Goal: Task Accomplishment & Management: Manage account settings

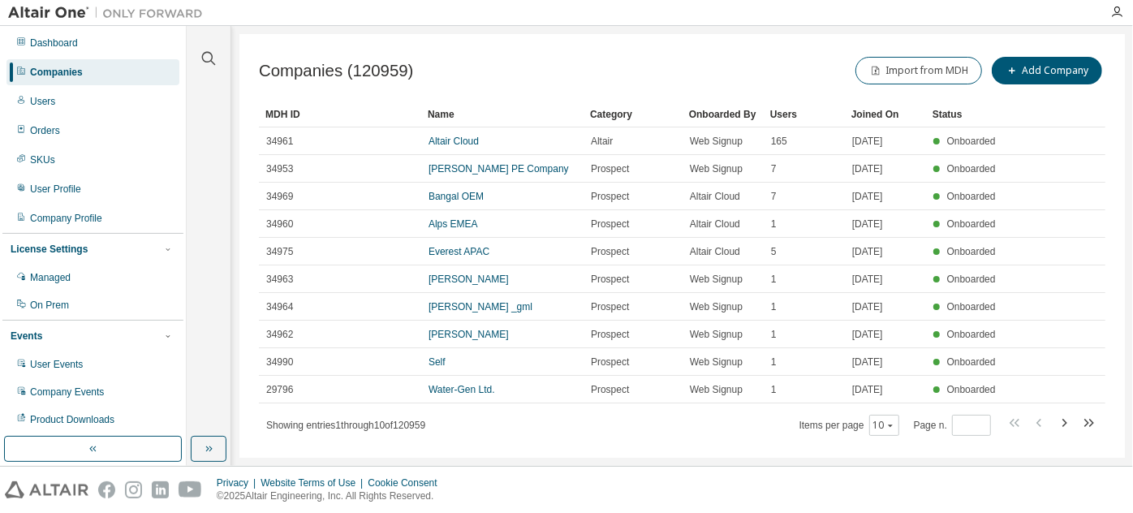
click at [467, 444] on div "Companies (120959) Import from MDH Add Company Clear Load Save Save As Field Op…" at bounding box center [682, 246] width 886 height 424
click at [205, 54] on icon "button" at bounding box center [208, 58] width 19 height 19
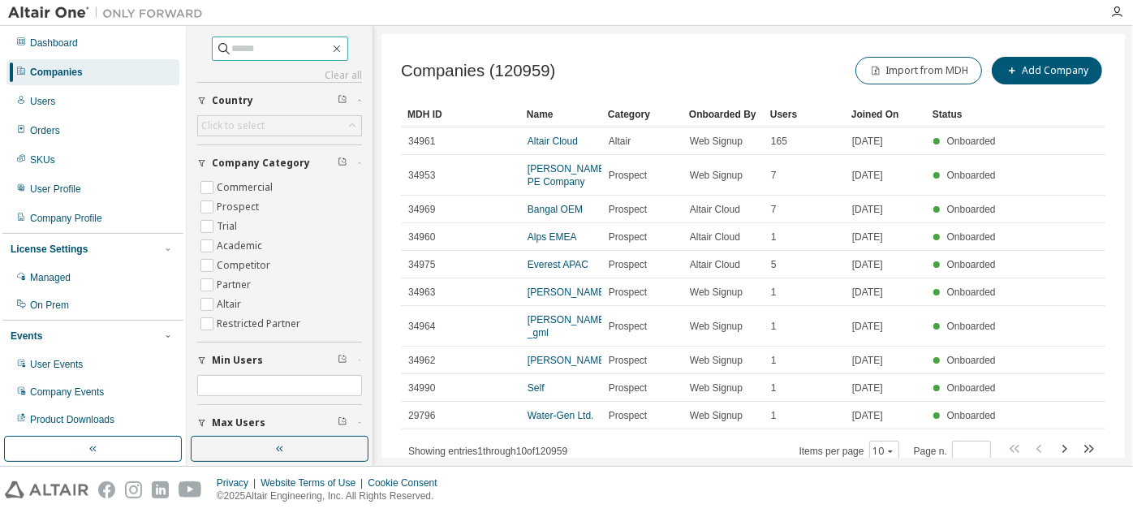
click at [281, 43] on input "text" at bounding box center [280, 49] width 97 height 16
type input "**********"
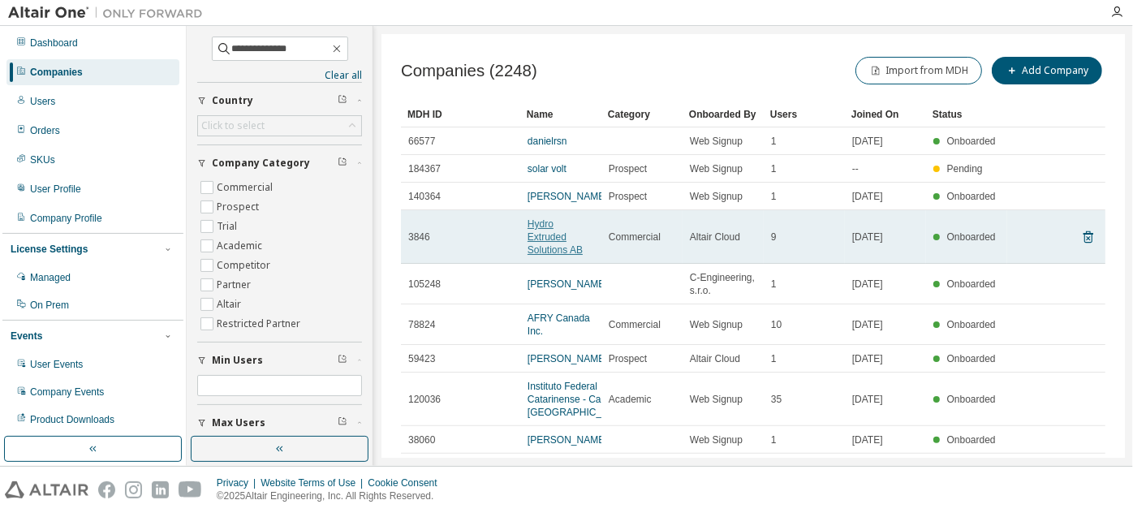
click at [558, 236] on link "Hydro Extruded Solutions AB" at bounding box center [555, 236] width 55 height 37
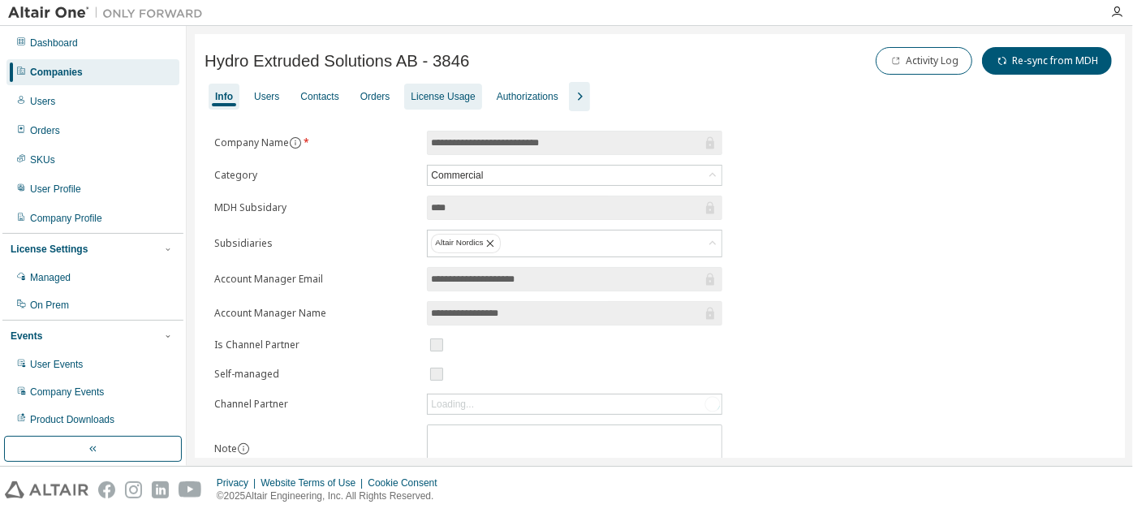
click at [461, 102] on div "License Usage" at bounding box center [443, 96] width 64 height 13
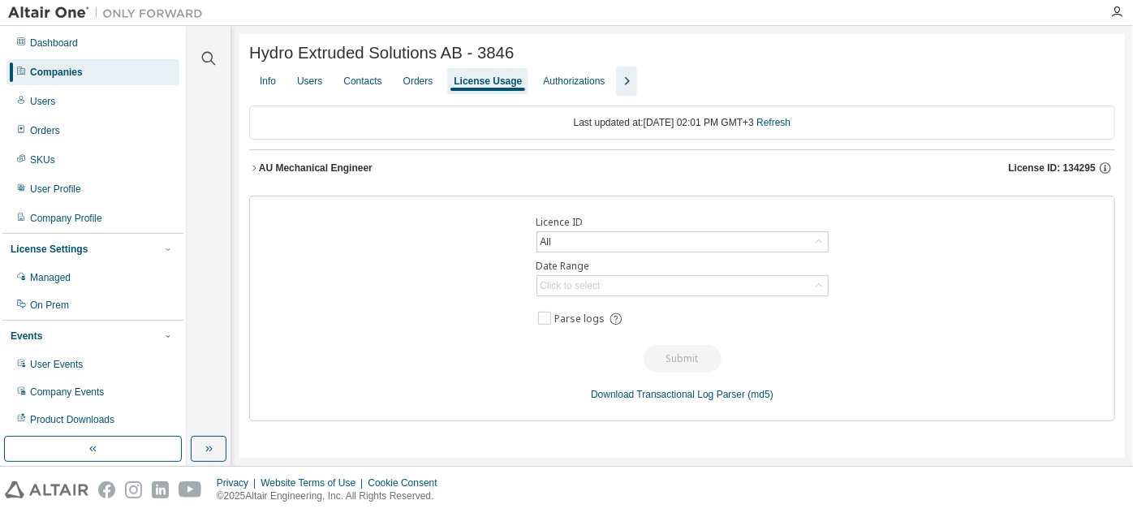
click at [344, 171] on div "AU Mechanical Engineer" at bounding box center [316, 168] width 114 height 13
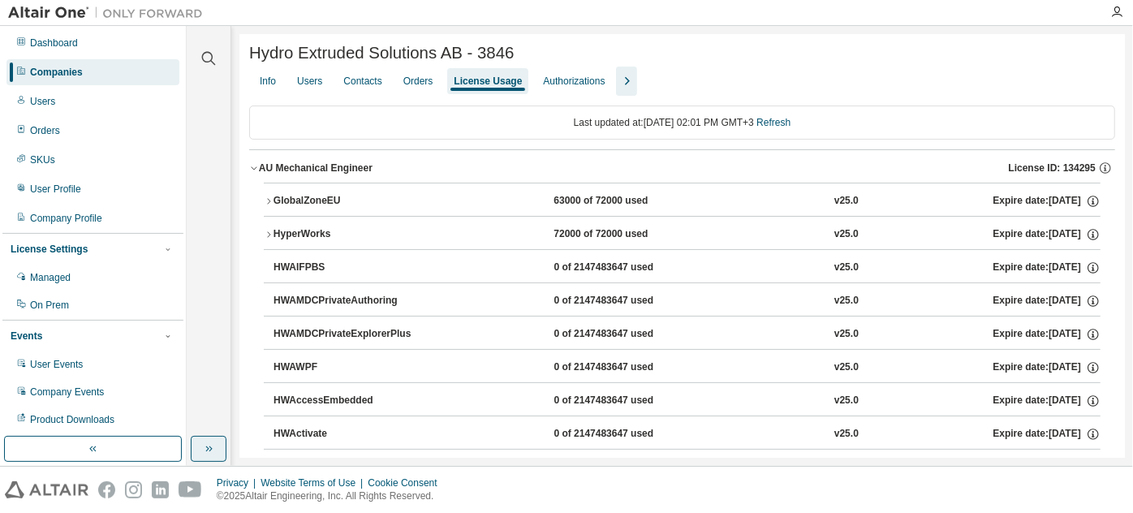
click at [208, 444] on icon "button" at bounding box center [208, 448] width 13 height 13
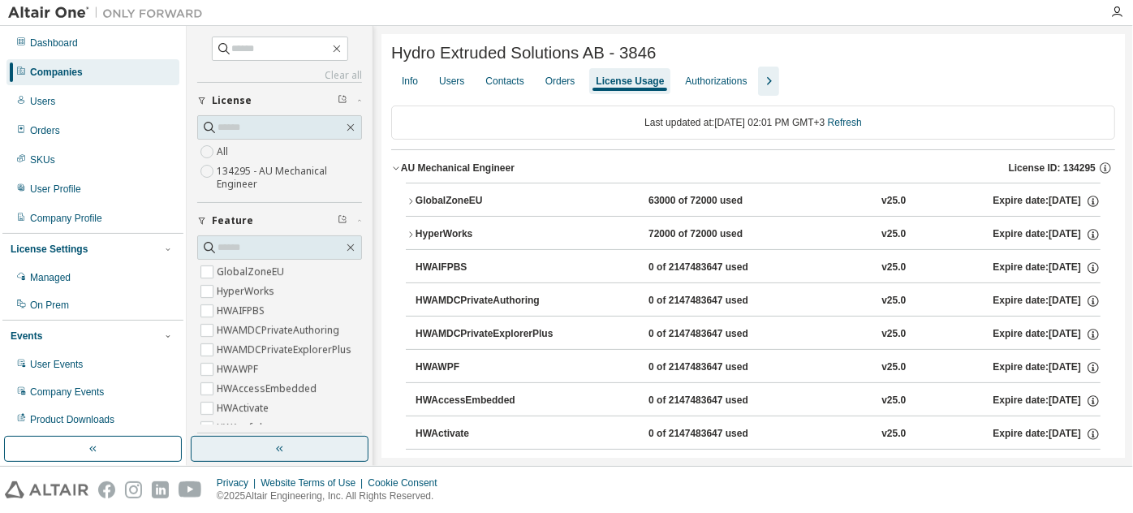
click at [261, 170] on label "134295 - AU Mechanical Engineer" at bounding box center [289, 178] width 145 height 32
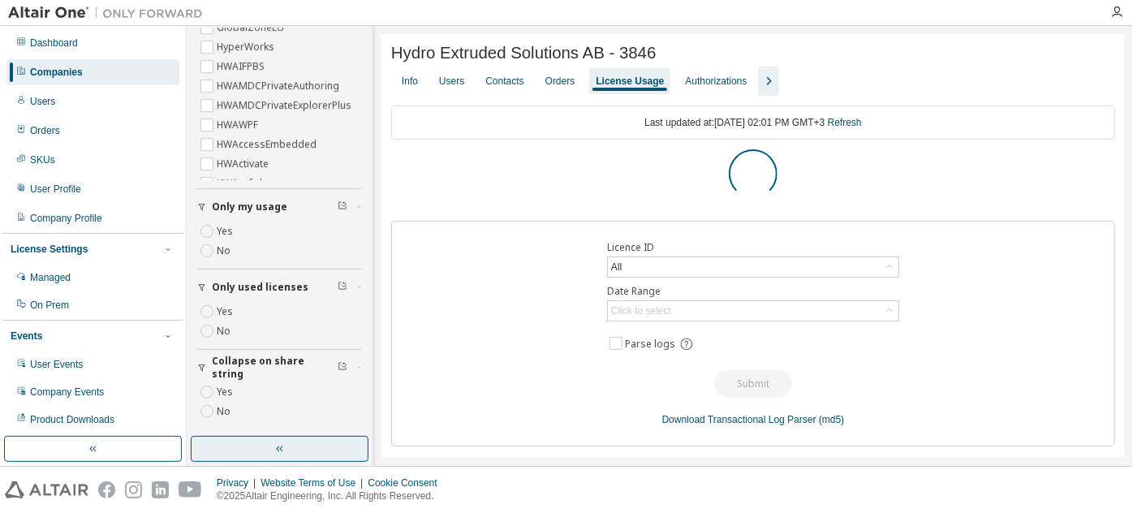
scroll to position [199, 0]
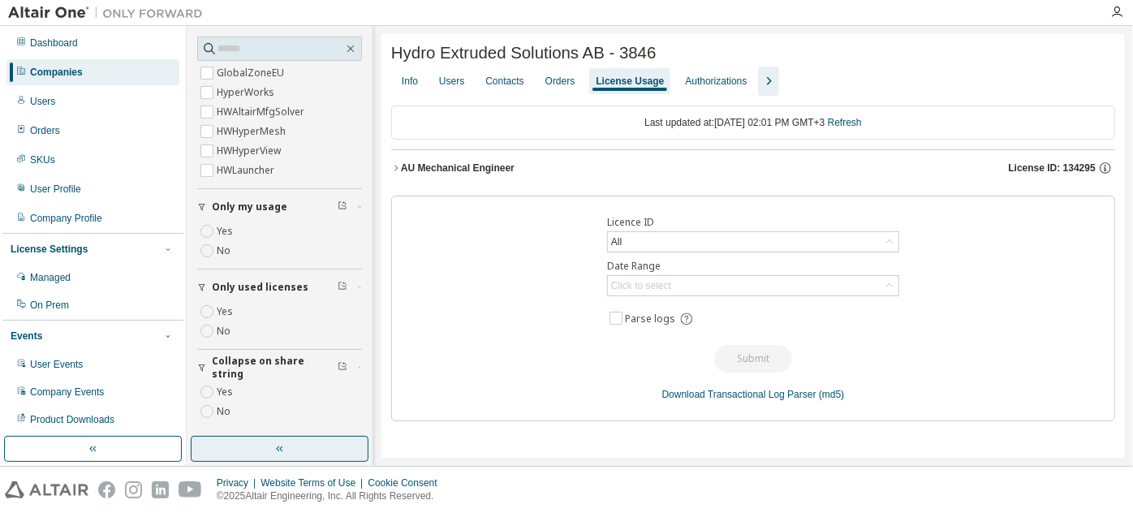
click at [399, 166] on icon "button" at bounding box center [396, 168] width 10 height 10
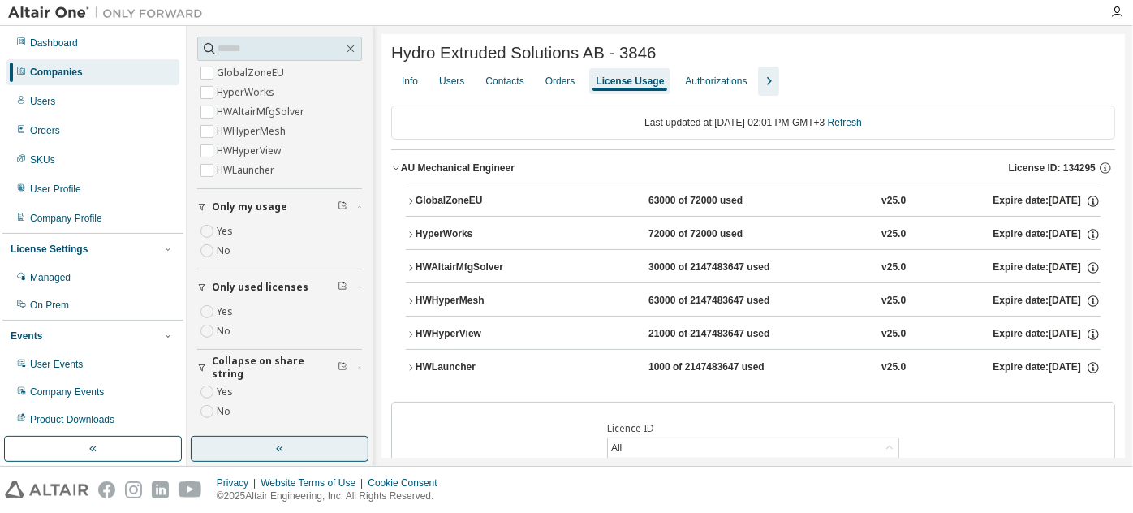
click at [418, 203] on div "GlobalZoneEU" at bounding box center [489, 201] width 146 height 15
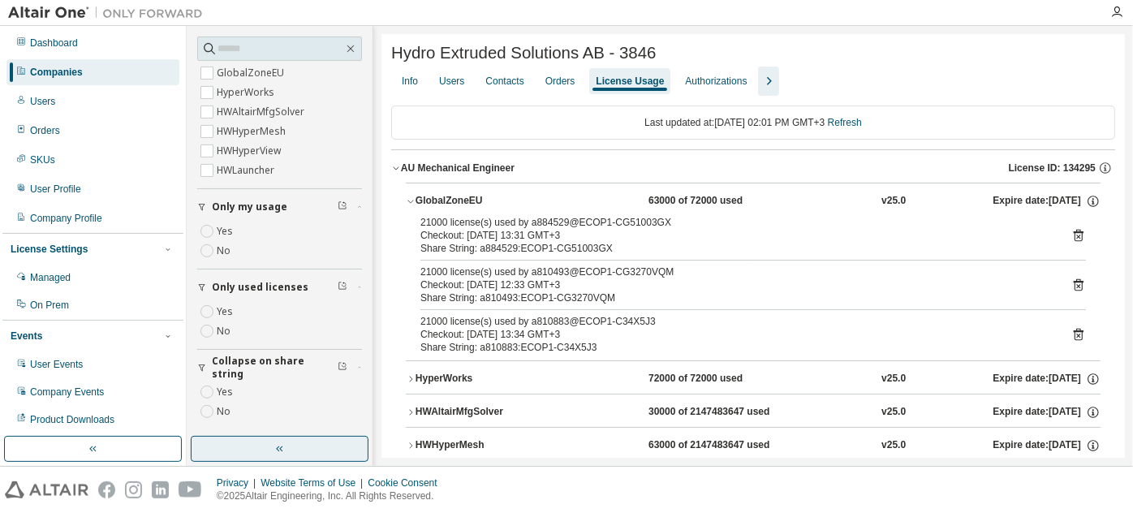
scroll to position [0, 0]
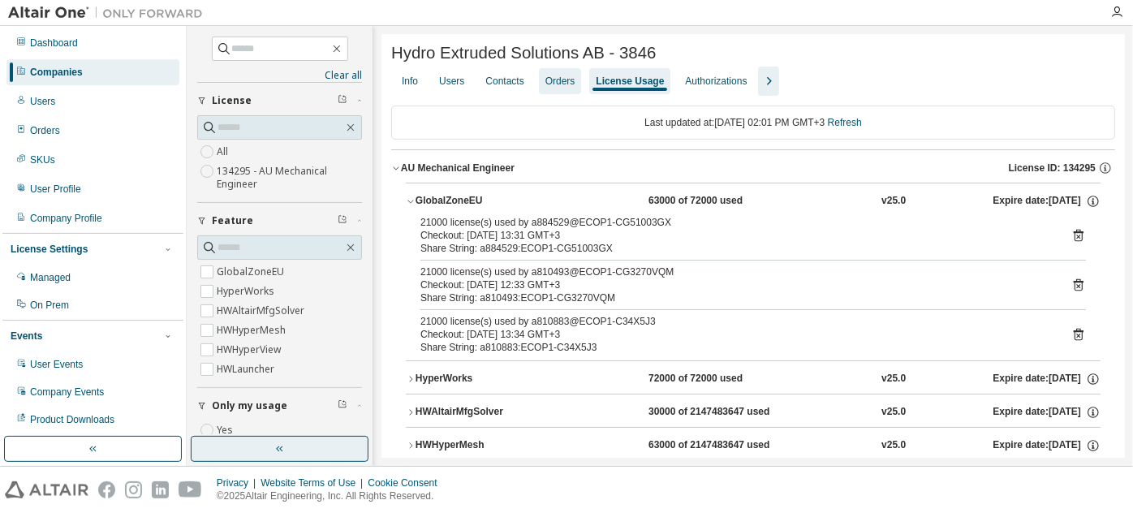
click at [573, 86] on div "Orders" at bounding box center [560, 81] width 30 height 13
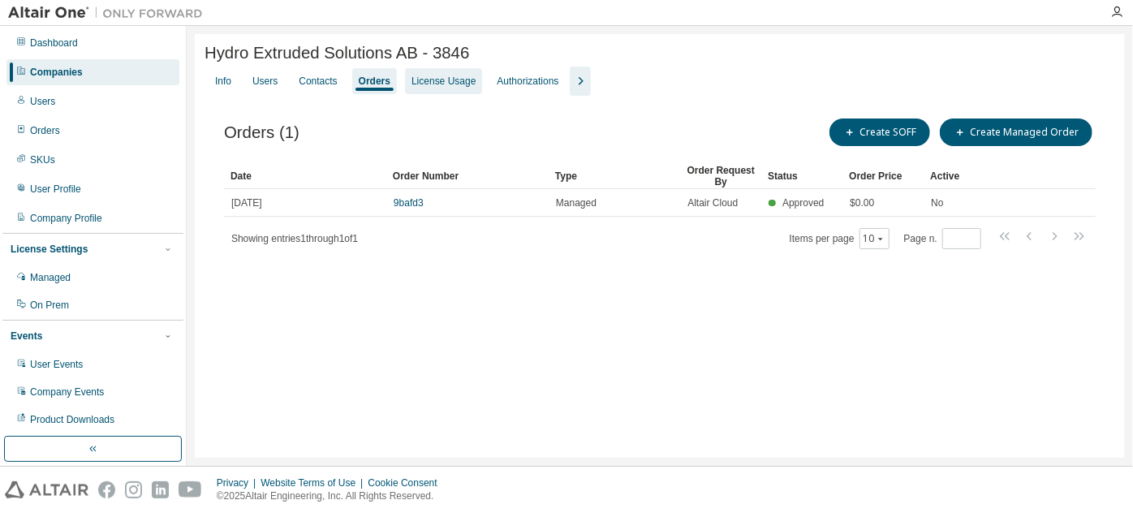
click at [450, 75] on div "License Usage" at bounding box center [443, 81] width 77 height 26
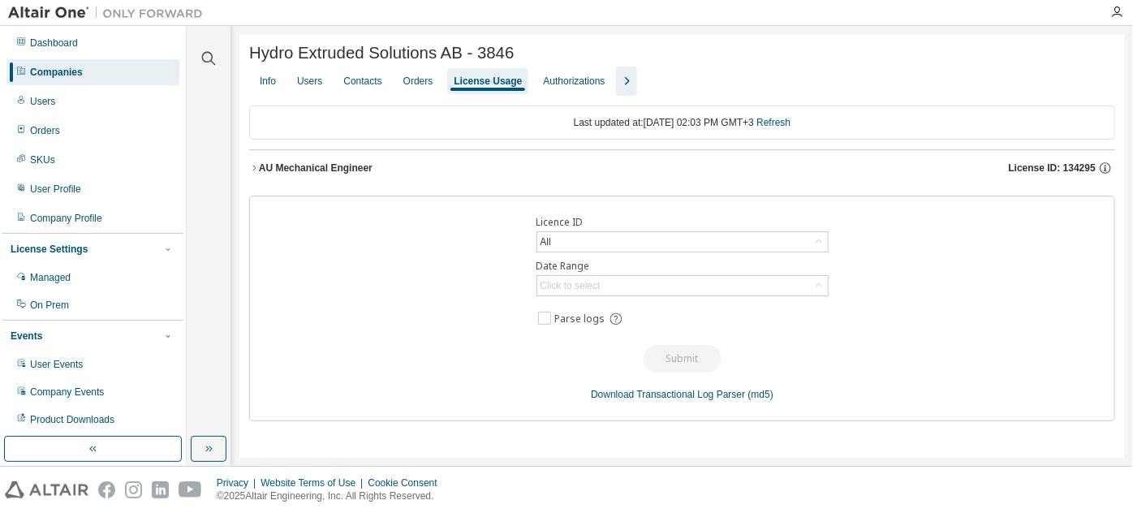
click at [296, 170] on div "AU Mechanical Engineer" at bounding box center [316, 168] width 114 height 13
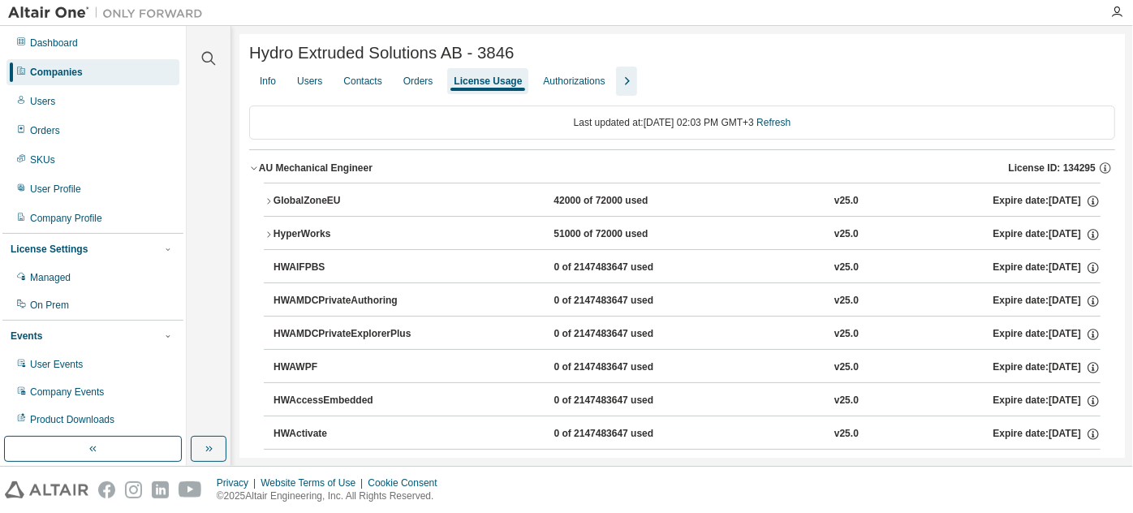
click at [277, 200] on div "GlobalZoneEU" at bounding box center [347, 201] width 146 height 15
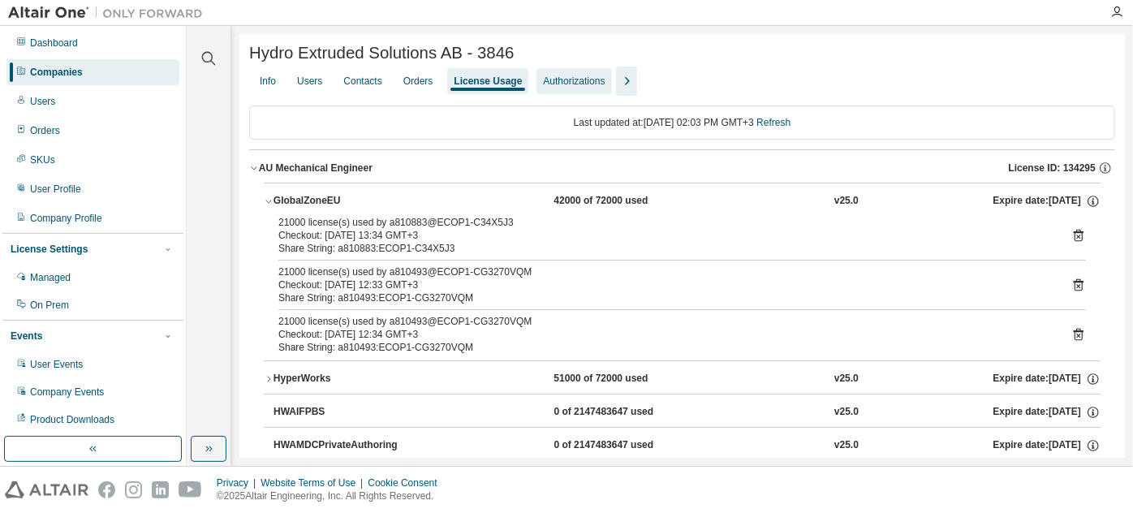
click at [551, 81] on div "Authorizations" at bounding box center [574, 81] width 62 height 13
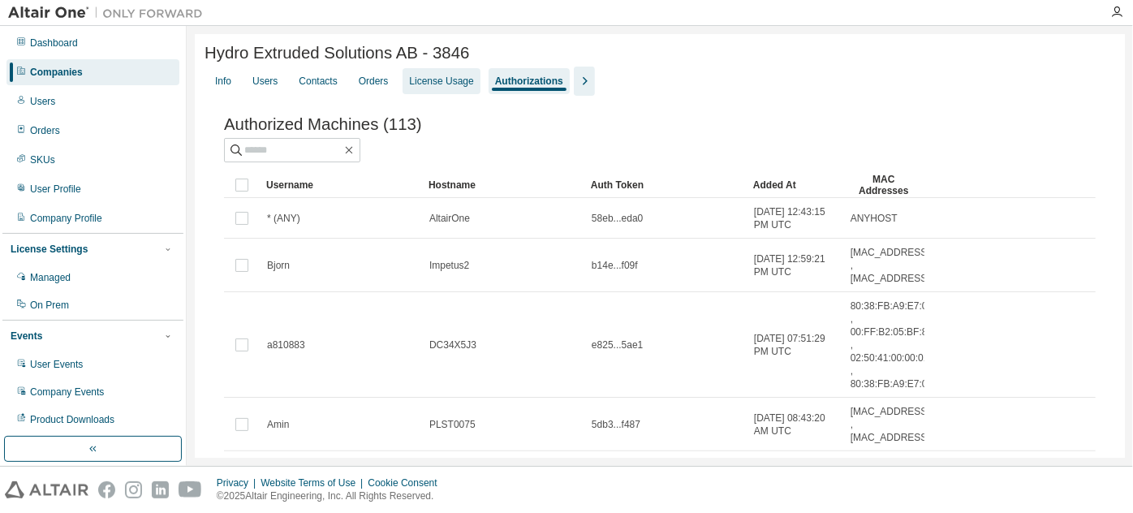
click at [446, 83] on div "License Usage" at bounding box center [441, 81] width 64 height 13
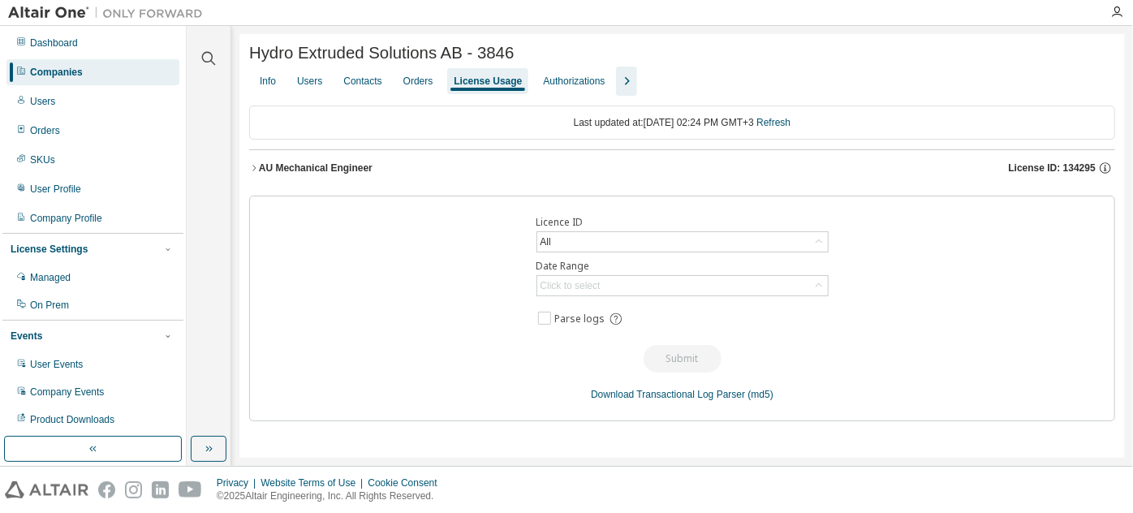
click at [300, 170] on div "AU Mechanical Engineer" at bounding box center [316, 168] width 114 height 13
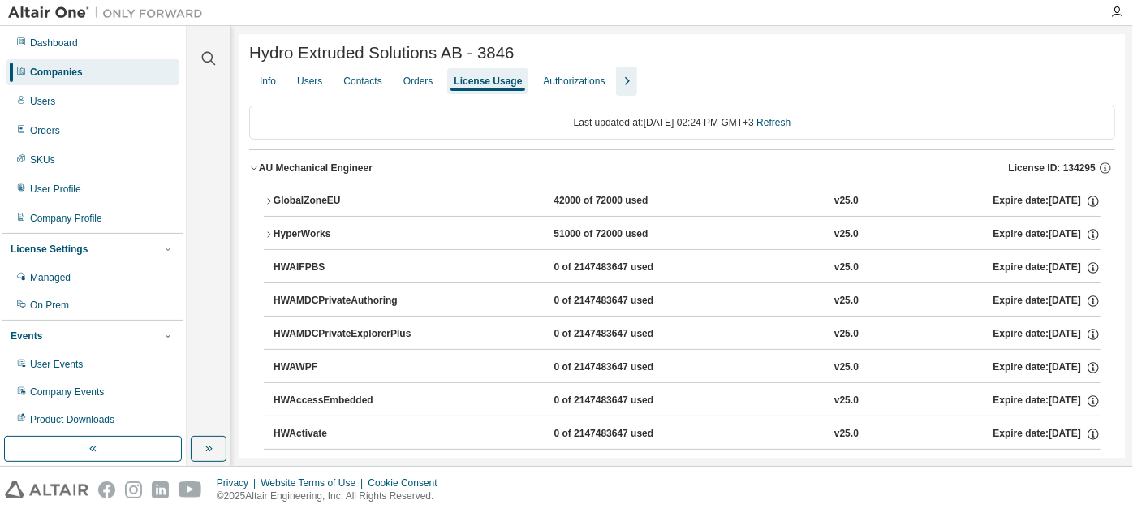
click at [266, 196] on button "GlobalZoneEU 42000 of 72000 used v25.0 Expire date: 2026-01-01" at bounding box center [682, 201] width 837 height 36
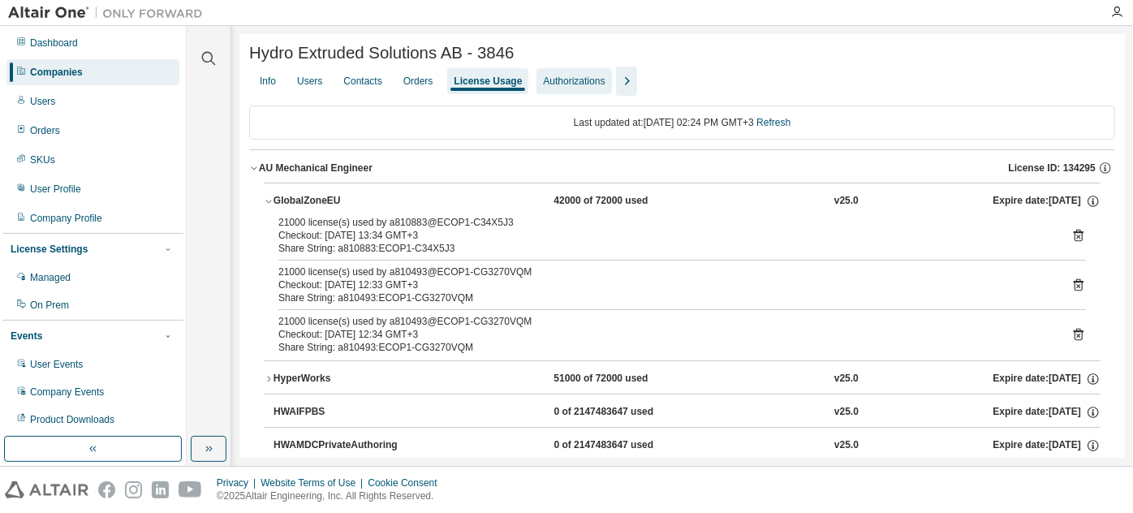
click at [576, 88] on div "Authorizations" at bounding box center [574, 81] width 62 height 13
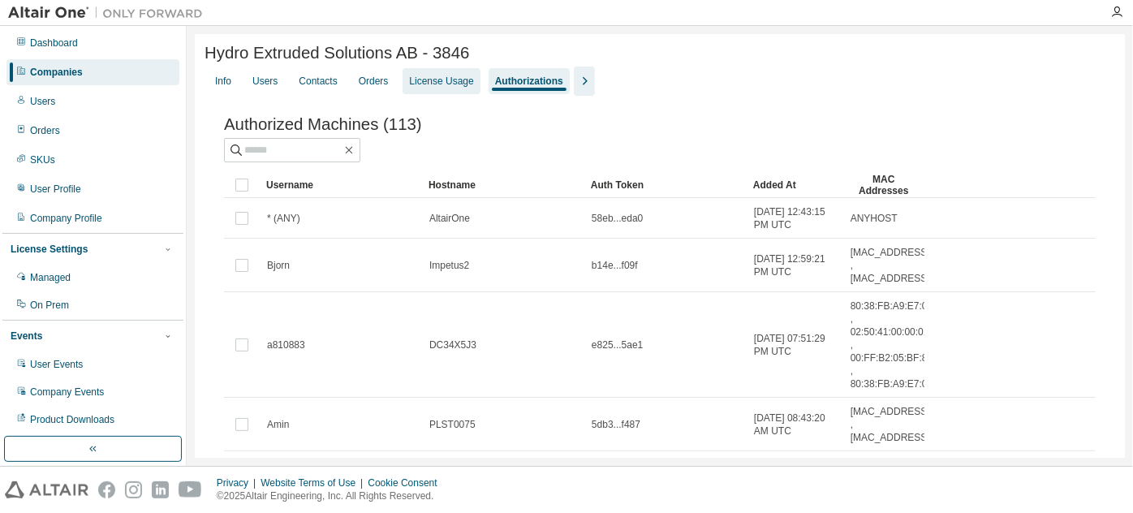
click at [453, 78] on div "License Usage" at bounding box center [441, 81] width 64 height 13
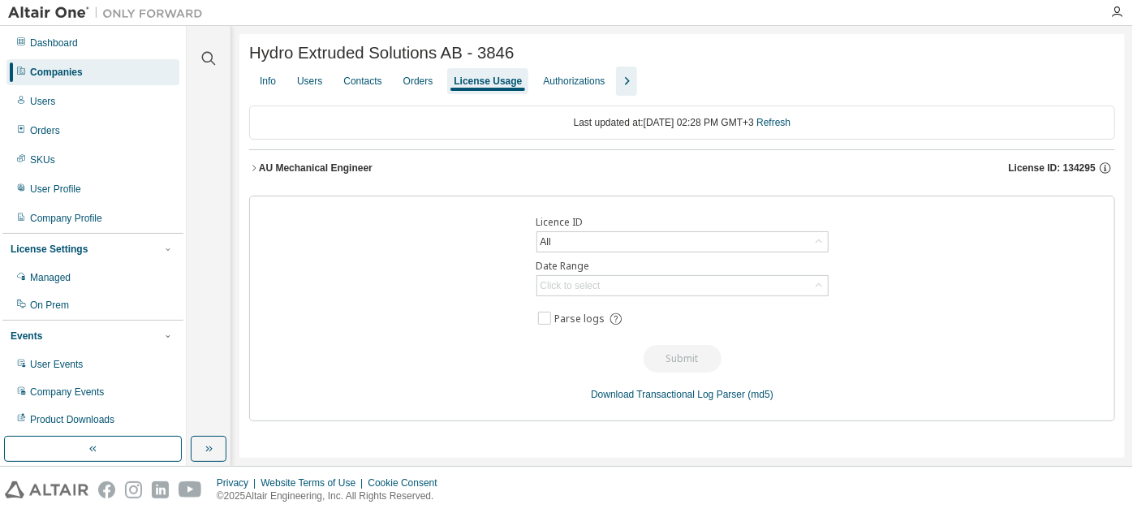
click at [273, 172] on div "AU Mechanical Engineer" at bounding box center [316, 168] width 114 height 13
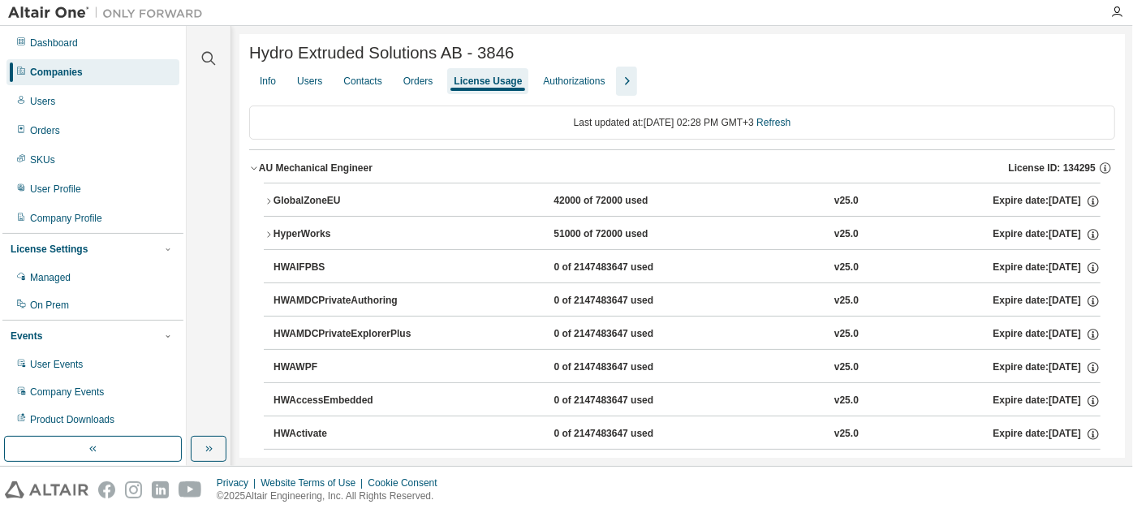
click at [274, 205] on div "GlobalZoneEU" at bounding box center [347, 201] width 146 height 15
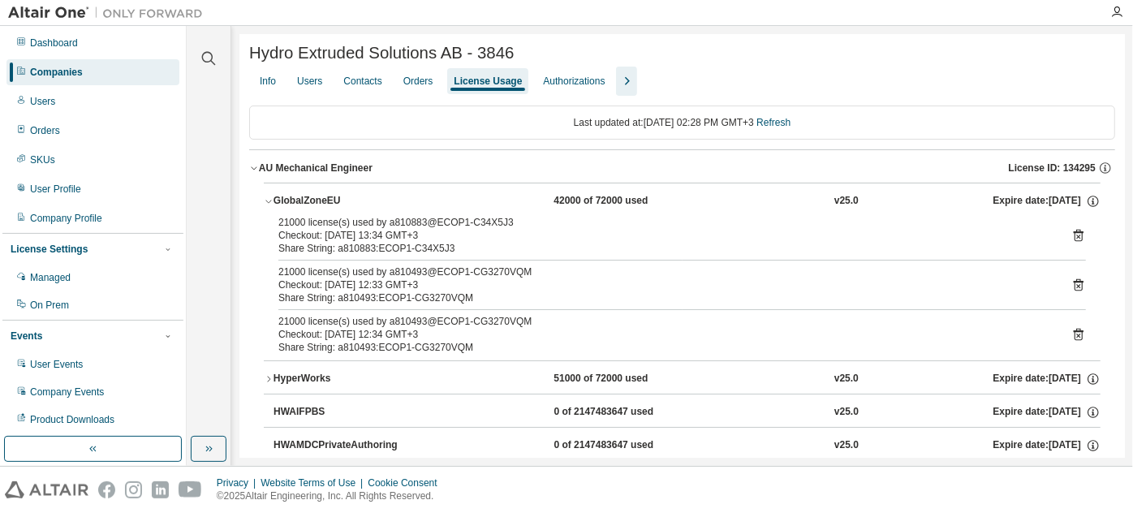
click at [573, 67] on div "Hydro Extruded Solutions AB - 3846" at bounding box center [682, 55] width 866 height 23
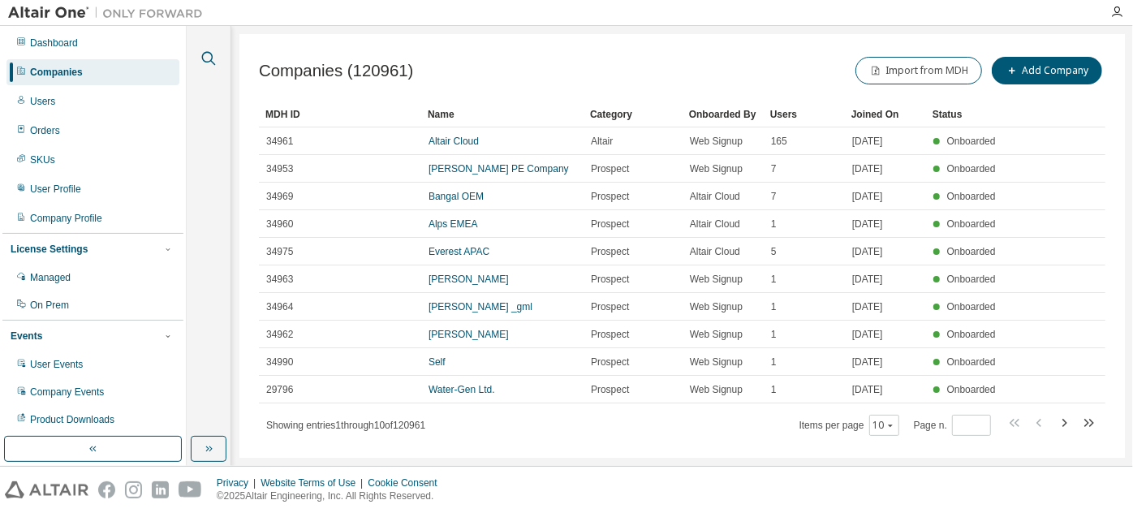
click at [216, 64] on div at bounding box center [208, 48] width 39 height 41
click at [205, 61] on icon "button" at bounding box center [209, 59] width 14 height 14
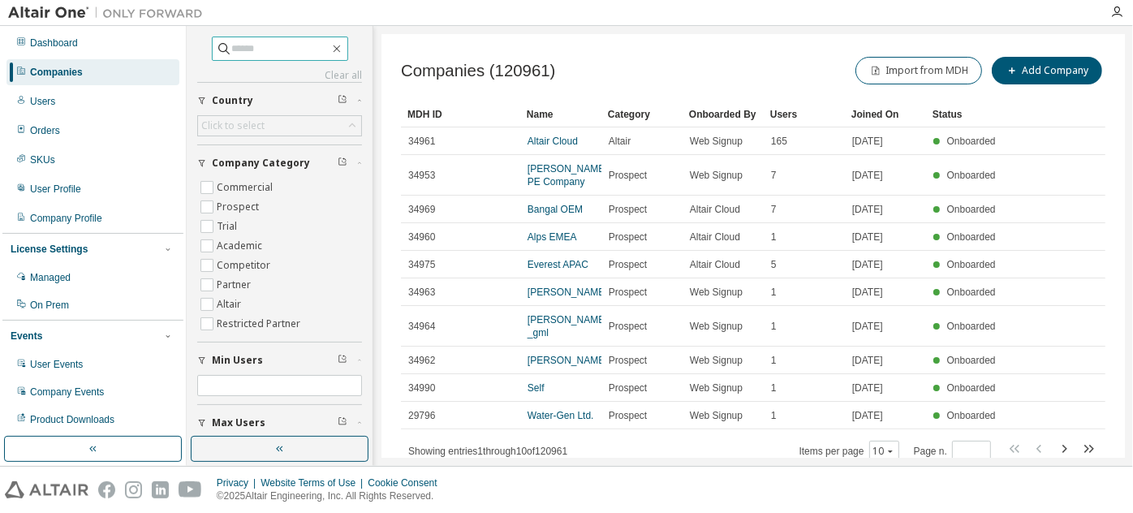
paste input "**********"
click at [287, 47] on input "**********" at bounding box center [280, 49] width 97 height 16
type input "**********"
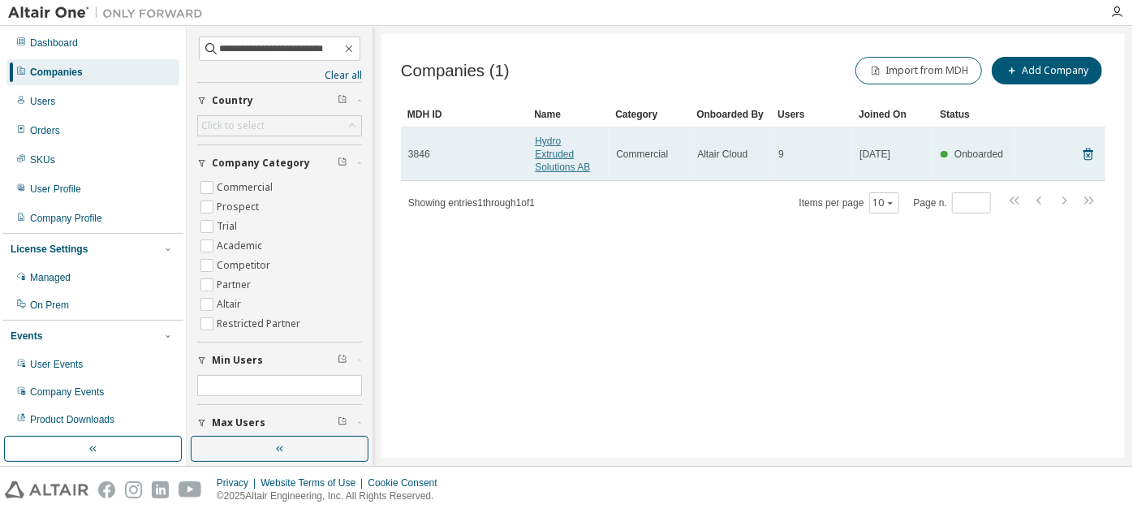
click at [566, 153] on link "Hydro Extruded Solutions AB" at bounding box center [562, 154] width 55 height 37
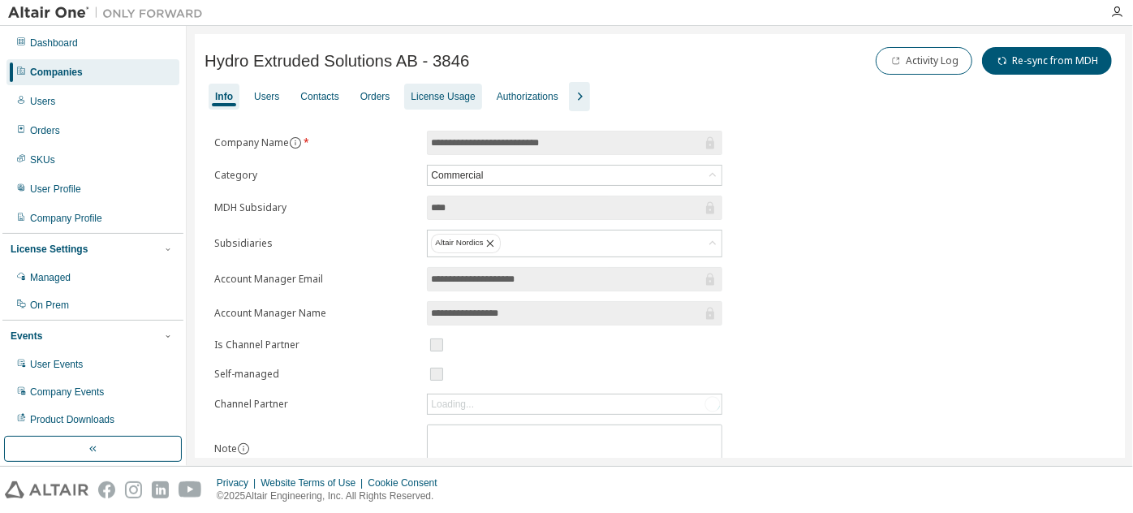
click at [442, 97] on div "License Usage" at bounding box center [443, 96] width 64 height 13
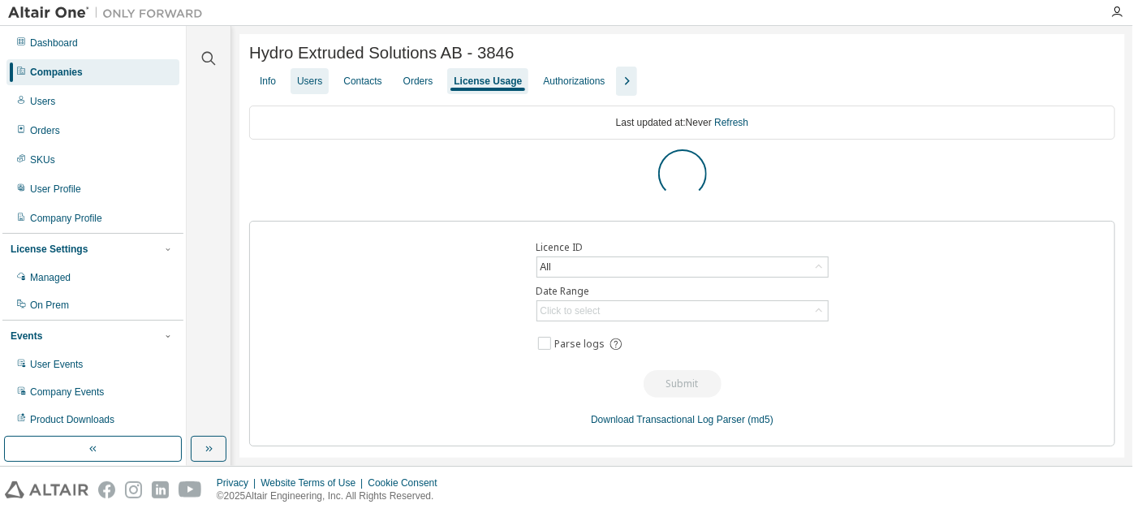
click at [317, 84] on div "Users" at bounding box center [309, 81] width 25 height 13
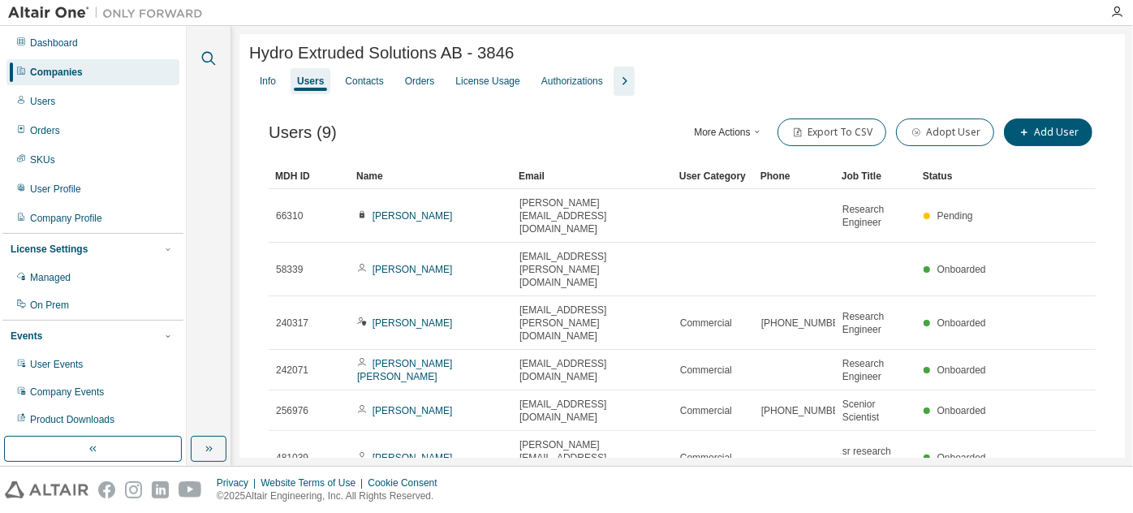
click at [203, 51] on icon "button" at bounding box center [208, 58] width 19 height 19
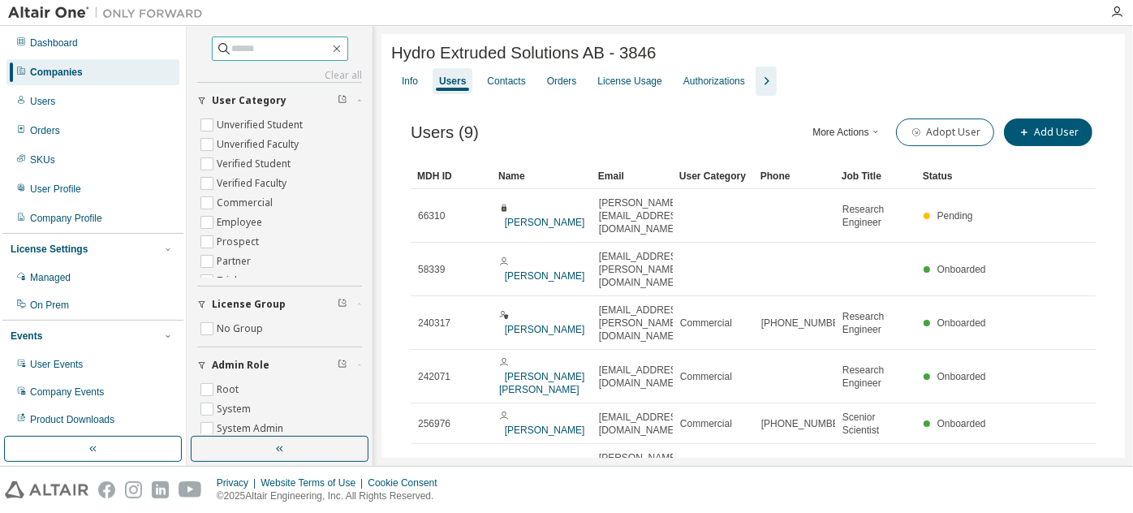
paste input "**********"
click at [251, 45] on input "**********" at bounding box center [280, 49] width 97 height 16
type input "**********"
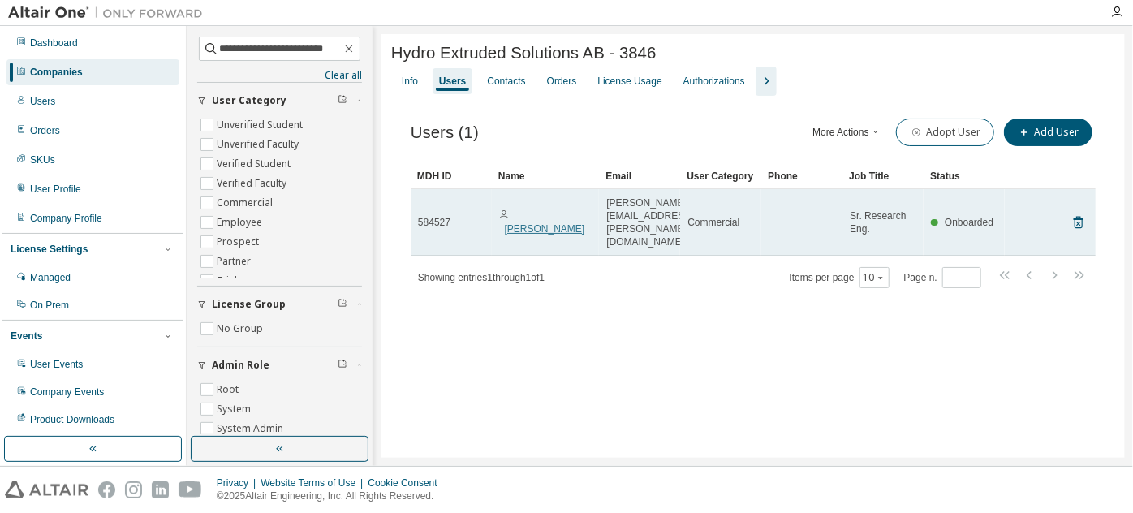
click at [564, 223] on link "Daniel Nilsson" at bounding box center [545, 228] width 80 height 11
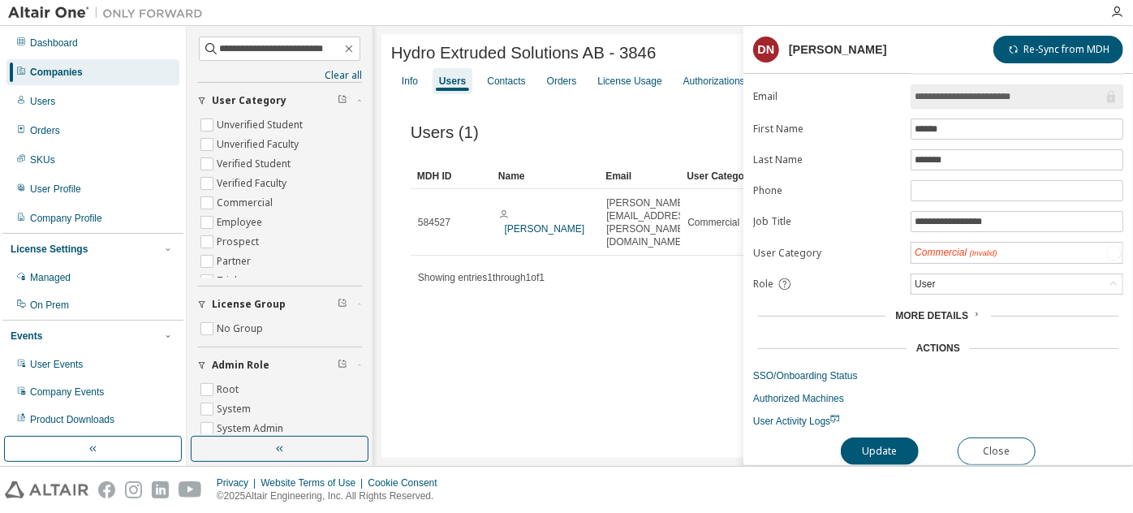
scroll to position [35, 0]
click at [842, 372] on link "SSO/Onboarding Status" at bounding box center [938, 375] width 370 height 13
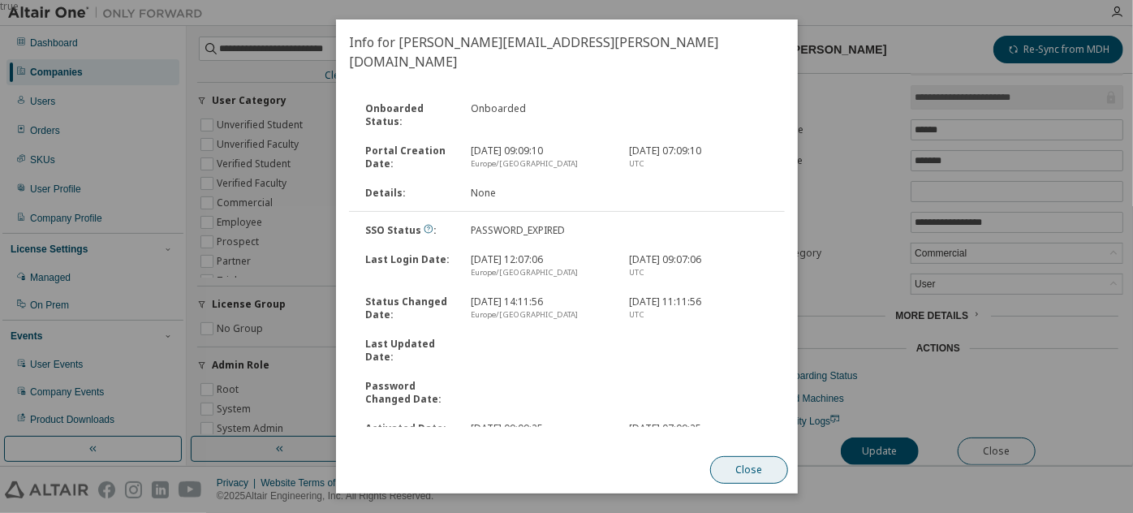
click at [737, 469] on button "Close" at bounding box center [748, 470] width 78 height 28
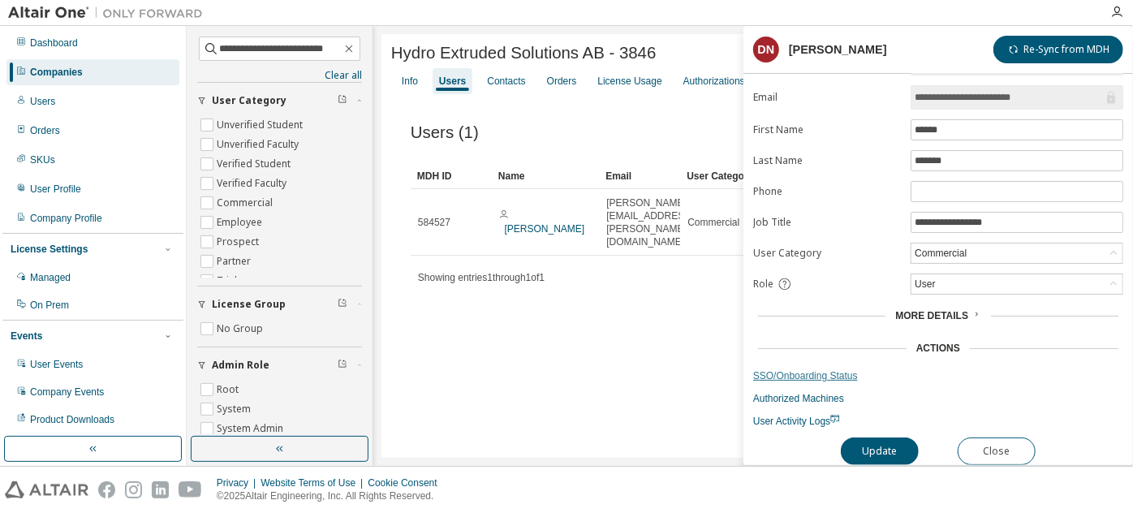
click at [826, 372] on link "SSO/Onboarding Status" at bounding box center [938, 375] width 370 height 13
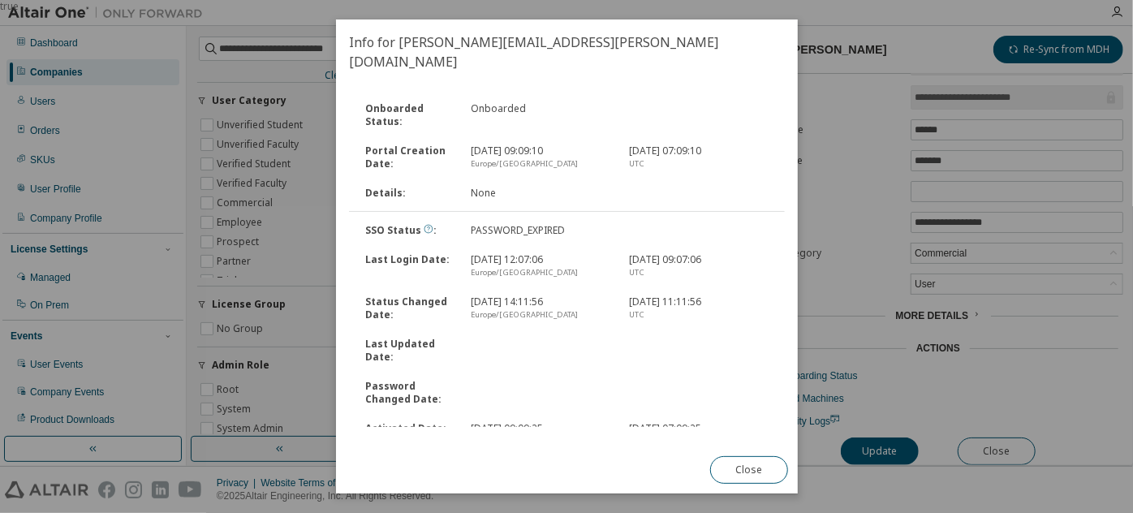
click at [424, 224] on icon at bounding box center [429, 229] width 10 height 10
click at [747, 458] on button "Close" at bounding box center [748, 470] width 78 height 28
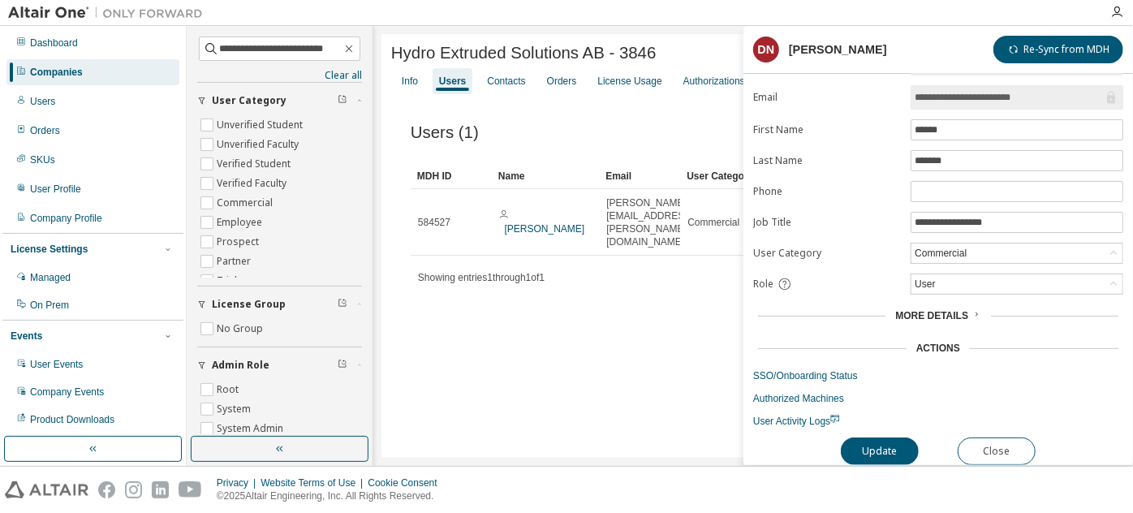
click at [968, 310] on span "More Details" at bounding box center [931, 315] width 73 height 11
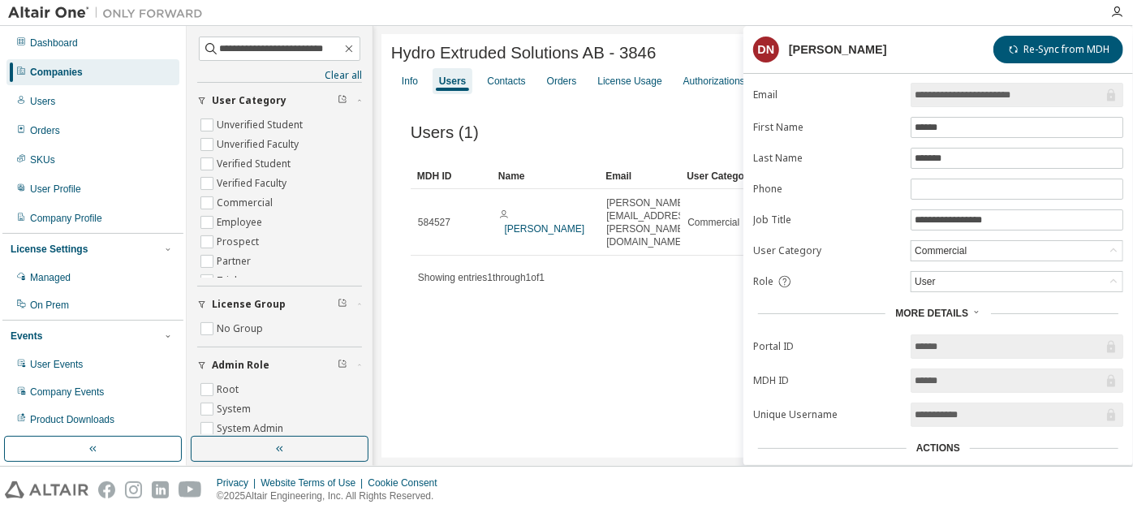
click at [968, 308] on span "More Details" at bounding box center [931, 313] width 73 height 11
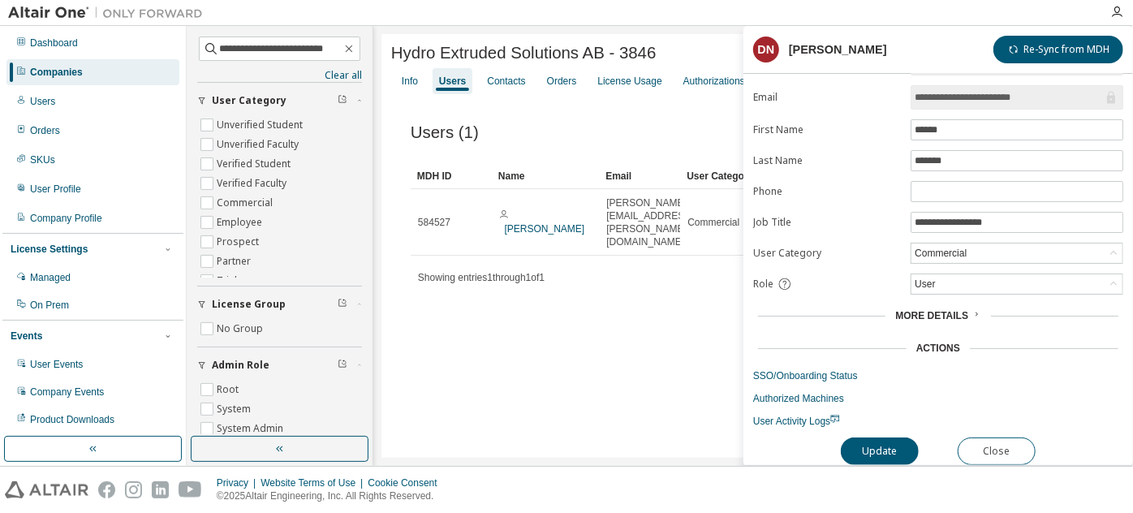
scroll to position [0, 0]
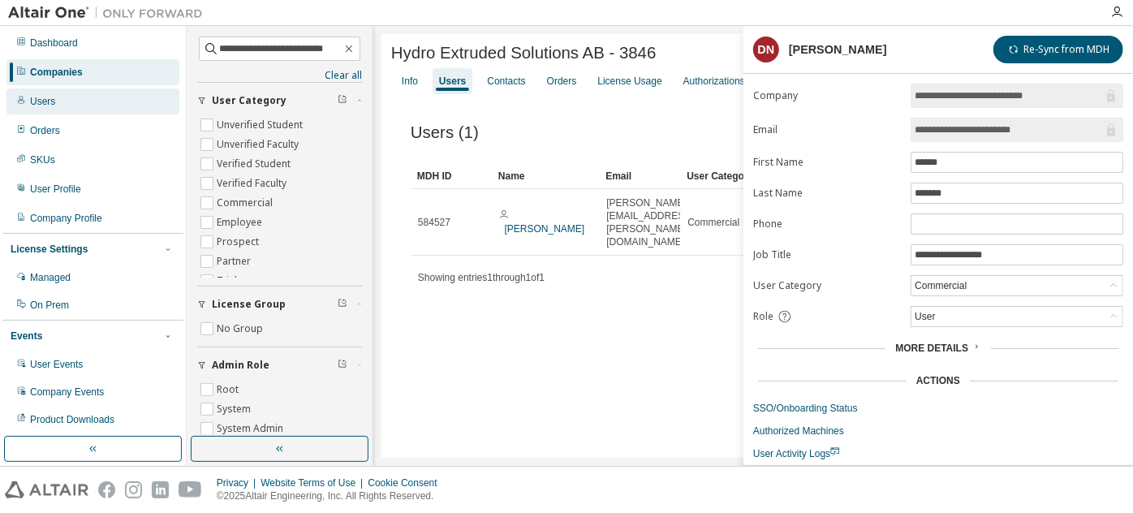
click at [63, 97] on div "Users" at bounding box center [92, 101] width 173 height 26
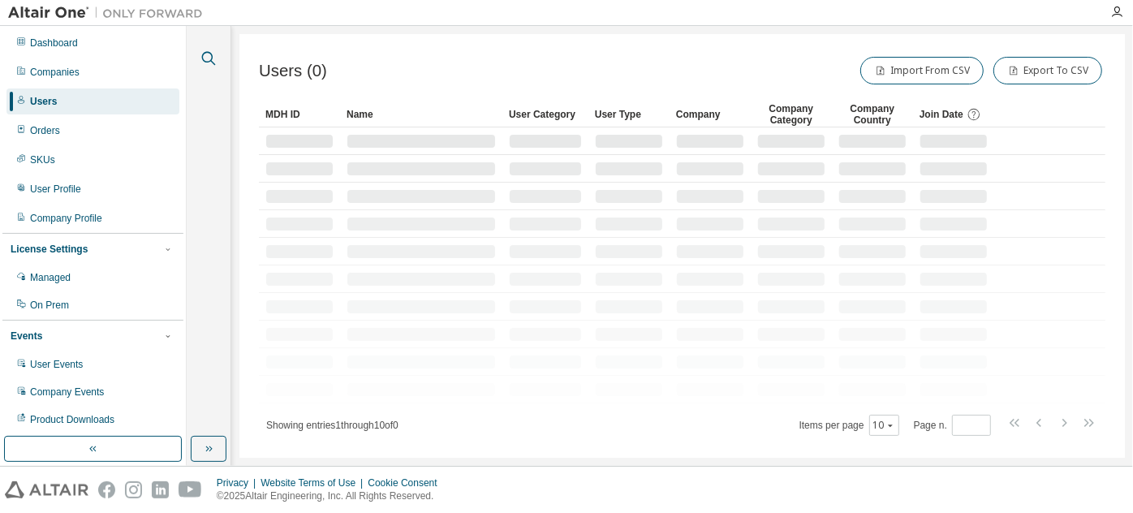
click at [204, 53] on icon "button" at bounding box center [209, 59] width 14 height 14
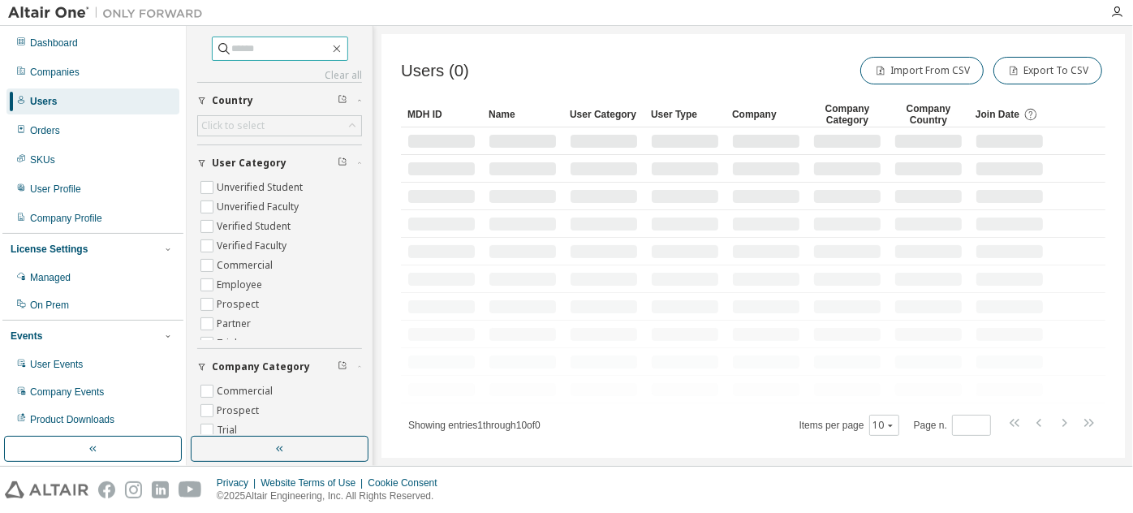
click at [316, 41] on input "text" at bounding box center [280, 49] width 97 height 16
paste input "**********"
type input "**********"
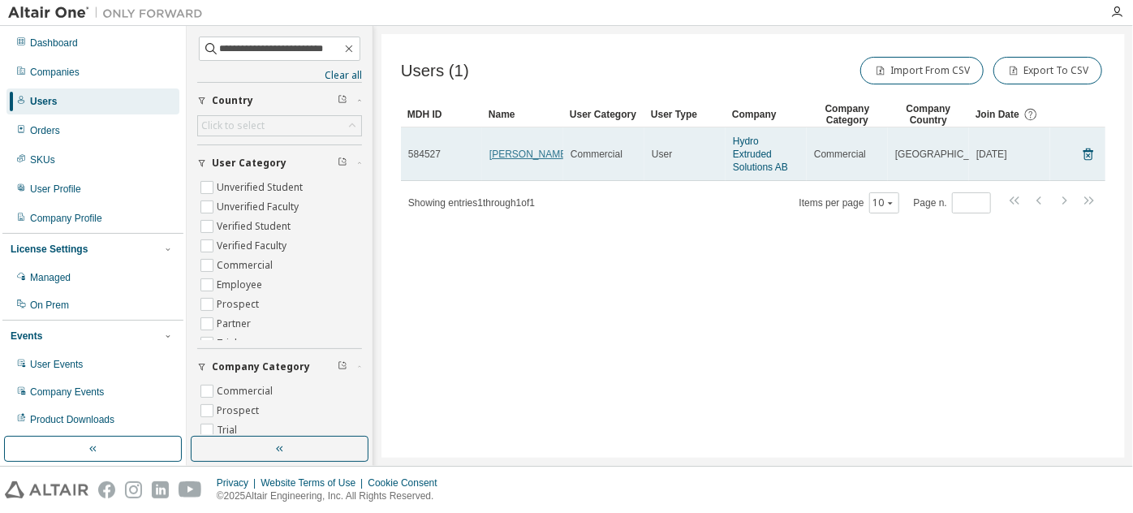
click at [533, 157] on link "Daniel Nilsson" at bounding box center [529, 154] width 80 height 11
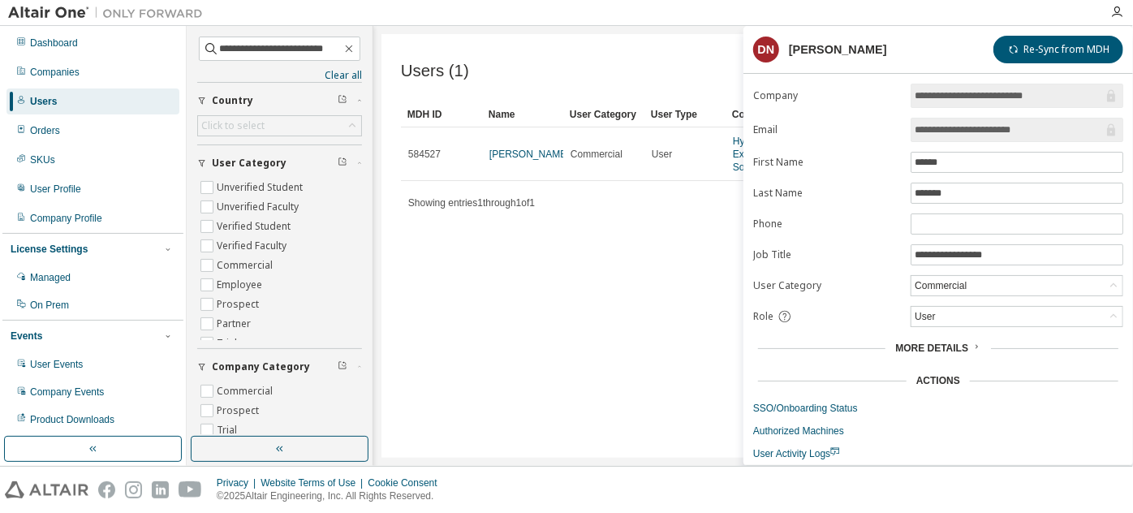
scroll to position [35, 0]
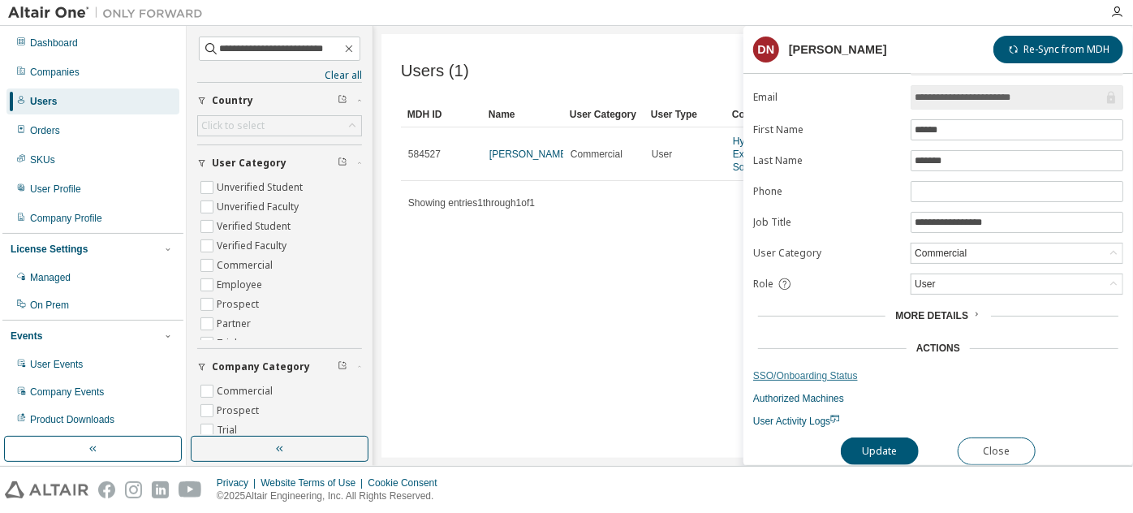
click at [835, 369] on link "SSO/Onboarding Status" at bounding box center [938, 375] width 370 height 13
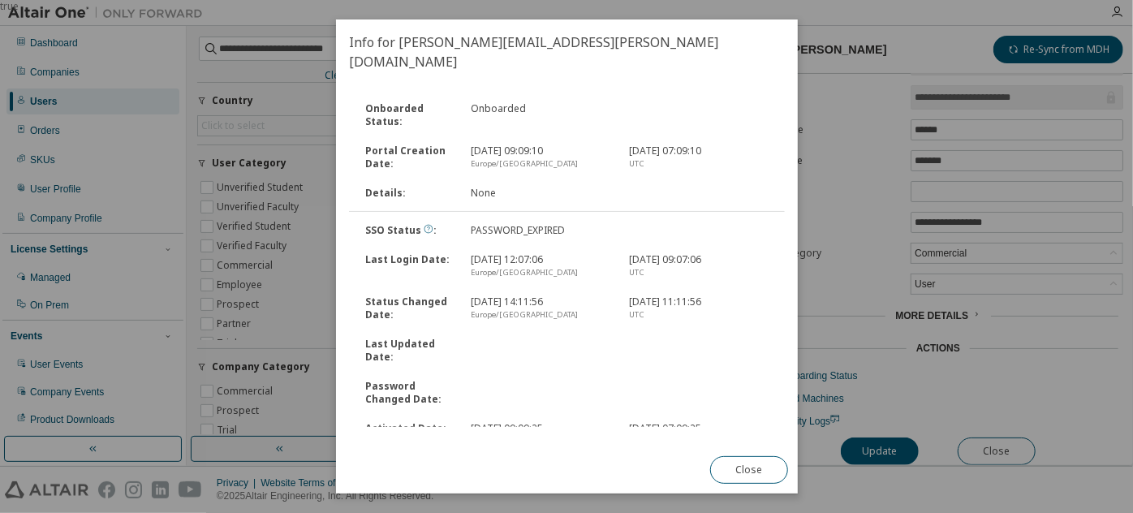
click at [426, 225] on icon at bounding box center [428, 229] width 9 height 9
click at [757, 464] on button "Close" at bounding box center [748, 470] width 78 height 28
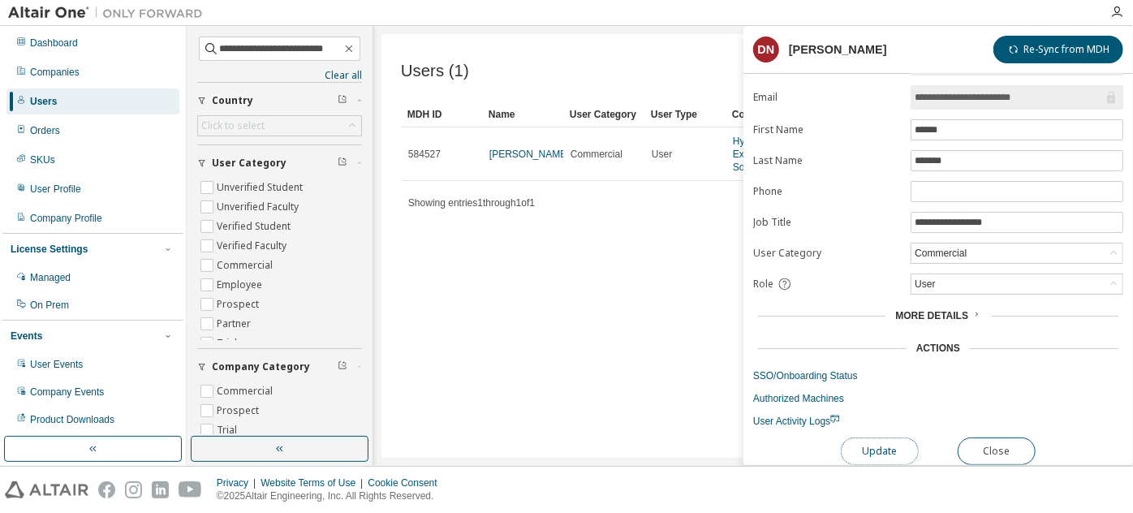
click at [881, 442] on button "Update" at bounding box center [880, 452] width 78 height 28
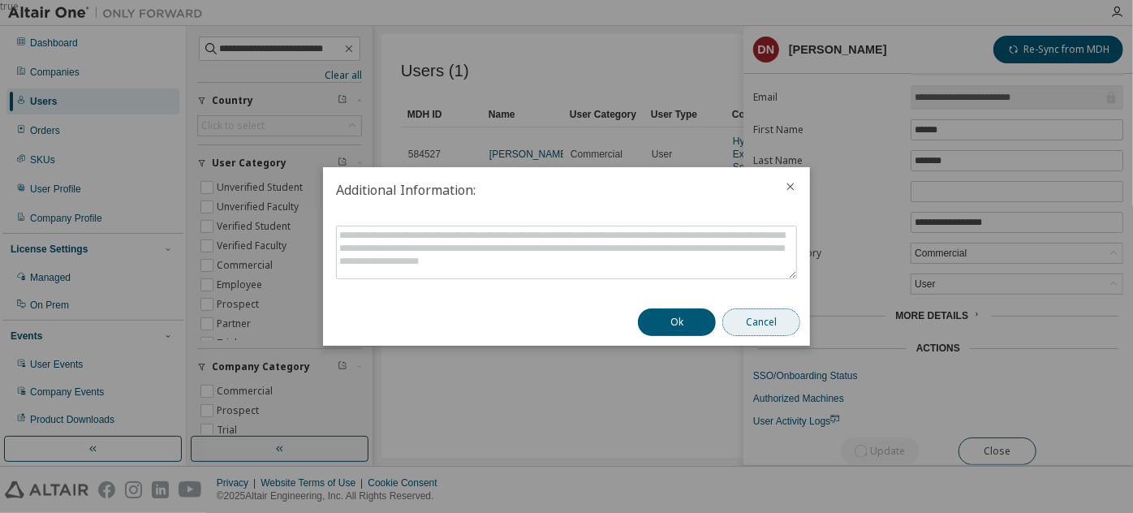
click at [783, 313] on button "Cancel" at bounding box center [761, 322] width 78 height 28
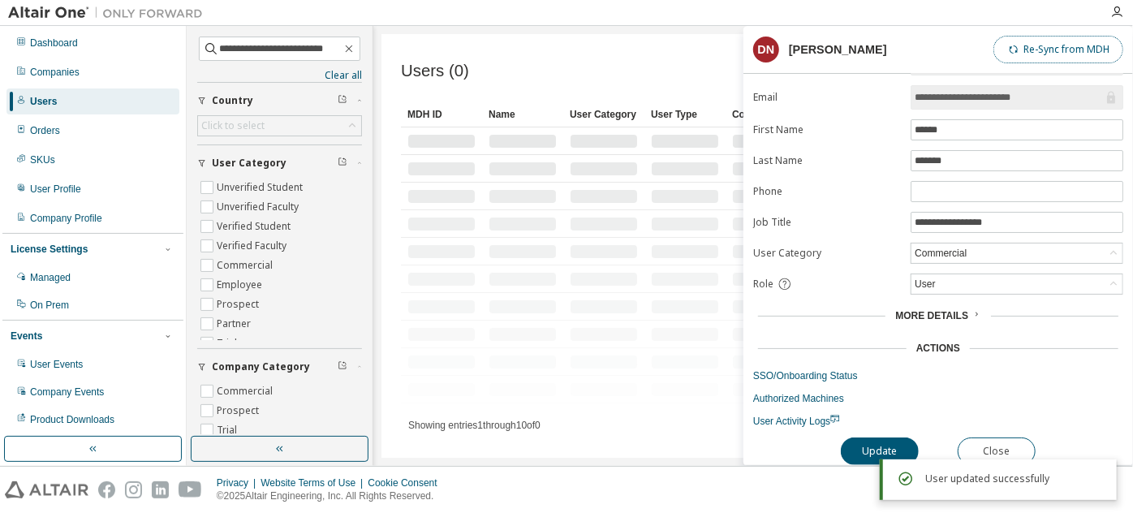
click at [1078, 53] on button "Re-Sync from MDH" at bounding box center [1059, 50] width 130 height 28
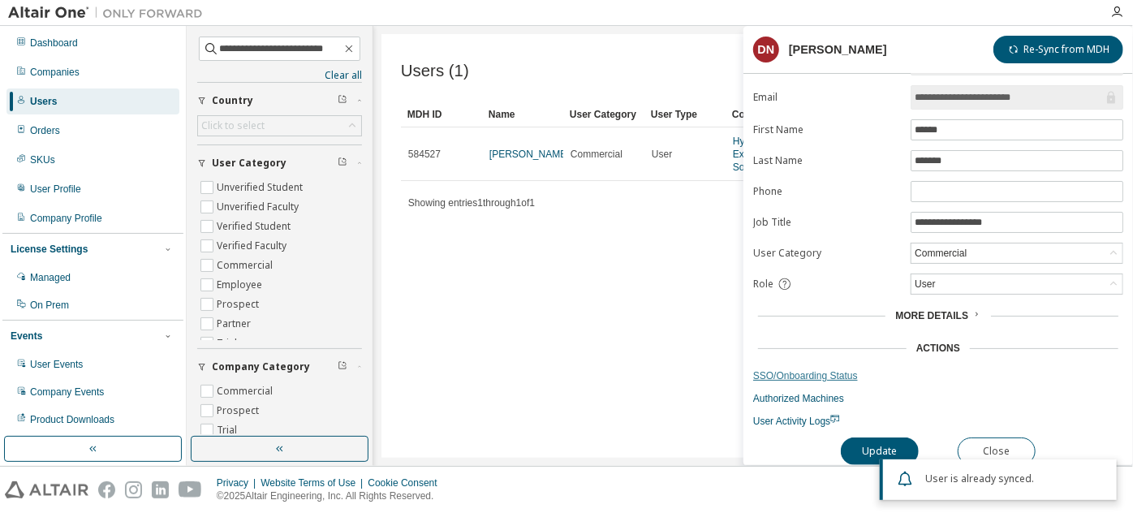
click at [818, 369] on link "SSO/Onboarding Status" at bounding box center [938, 375] width 370 height 13
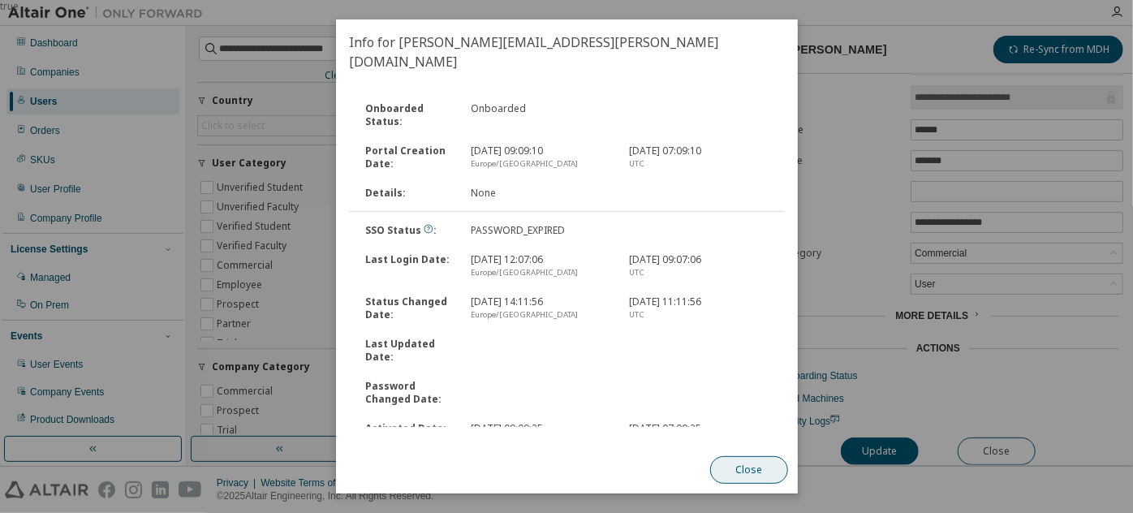
click at [753, 473] on button "Close" at bounding box center [748, 470] width 78 height 28
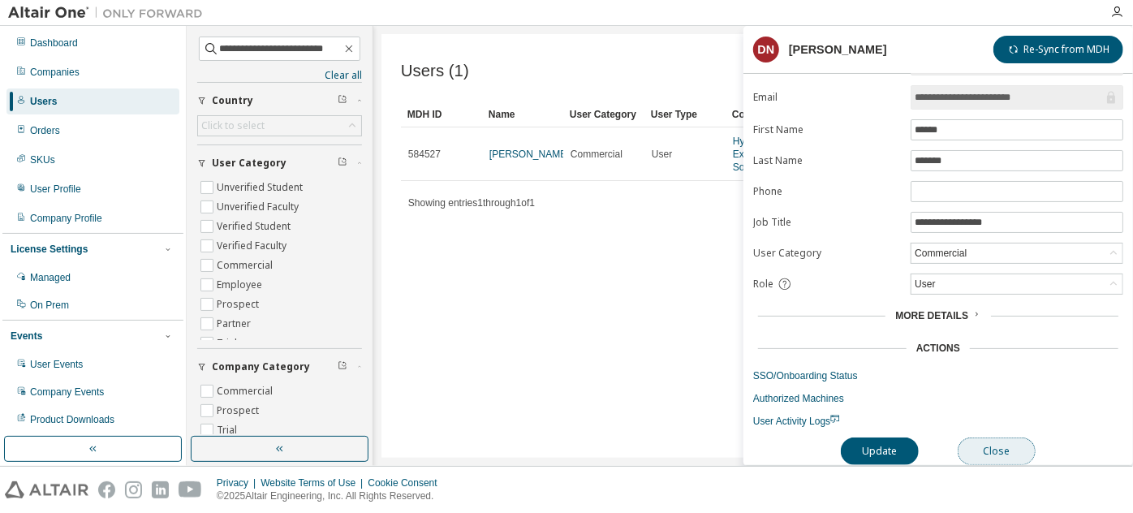
click at [986, 440] on button "Close" at bounding box center [997, 452] width 78 height 28
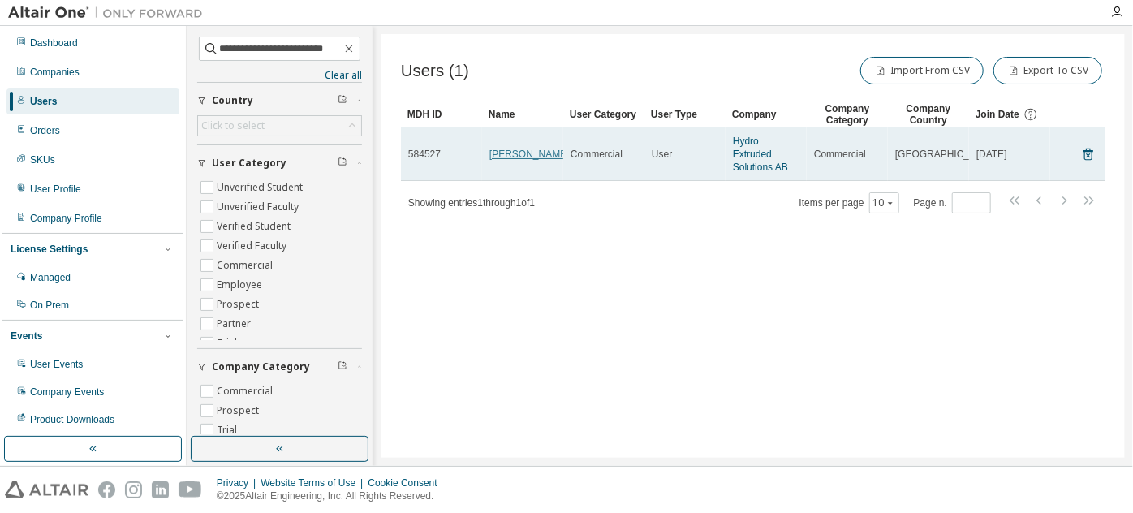
click at [524, 153] on link "Daniel Nilsson" at bounding box center [529, 154] width 80 height 11
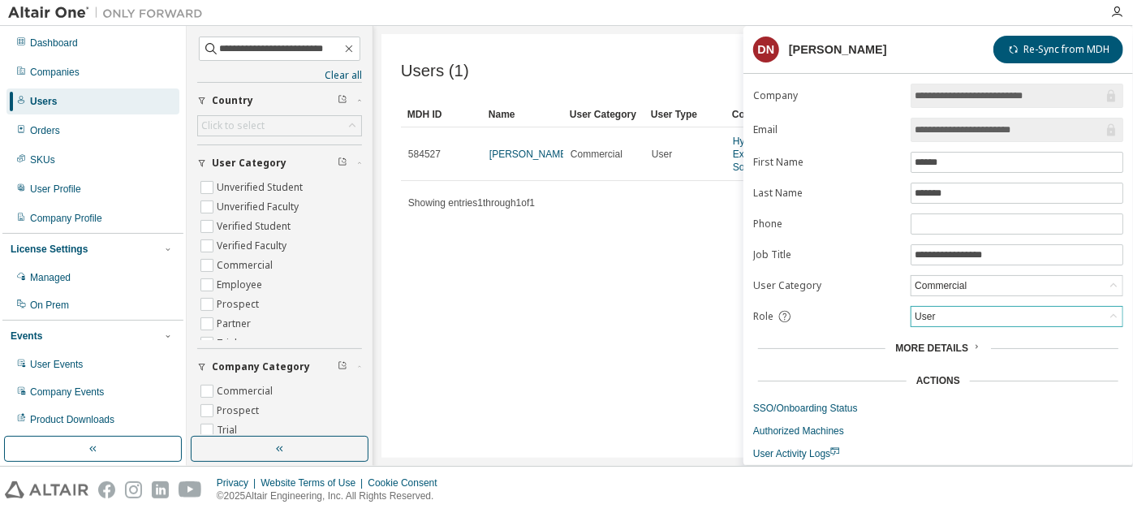
scroll to position [35, 0]
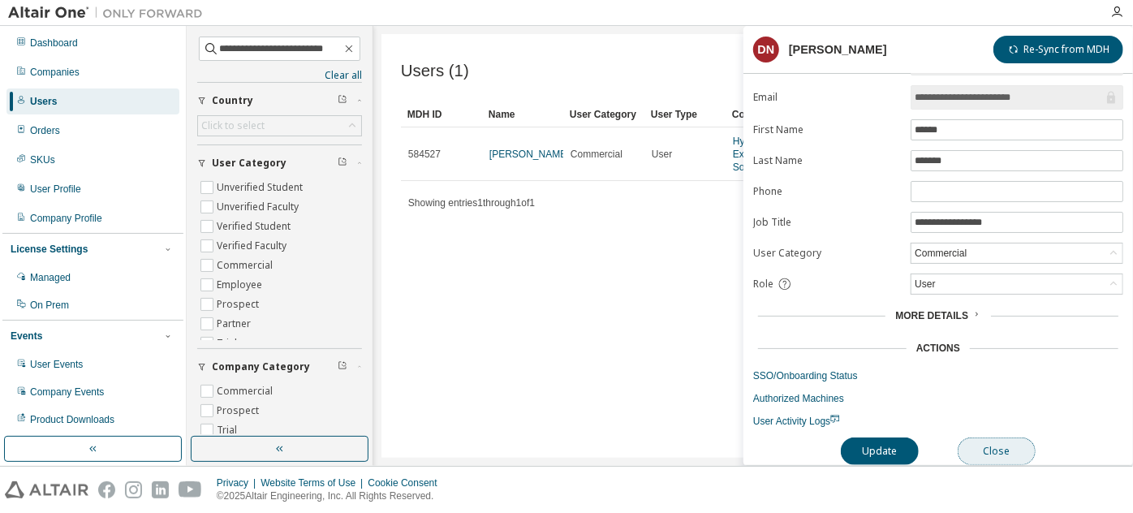
click at [1019, 448] on button "Close" at bounding box center [997, 452] width 78 height 28
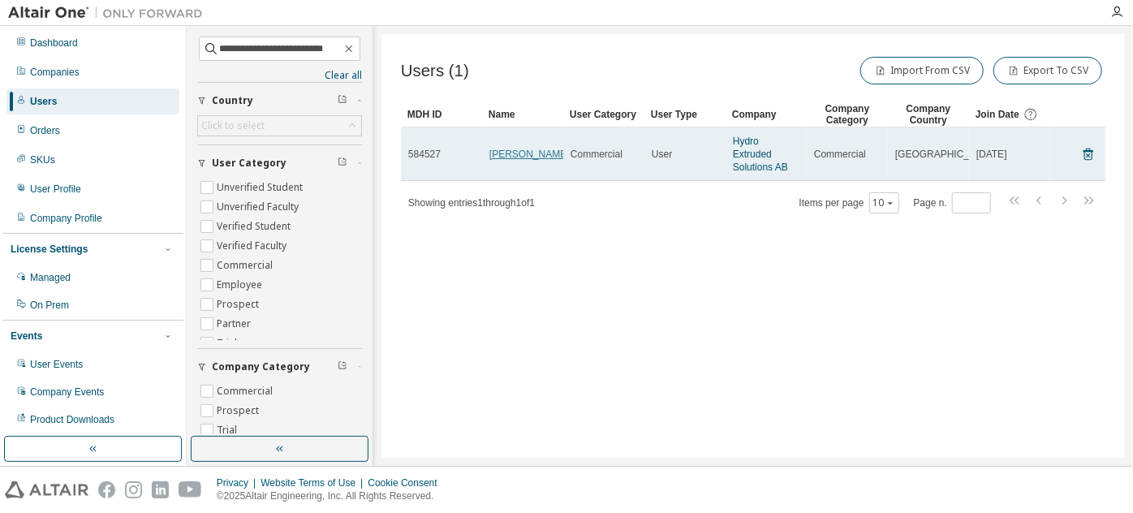
click at [507, 157] on link "Daniel Nilsson" at bounding box center [529, 154] width 80 height 11
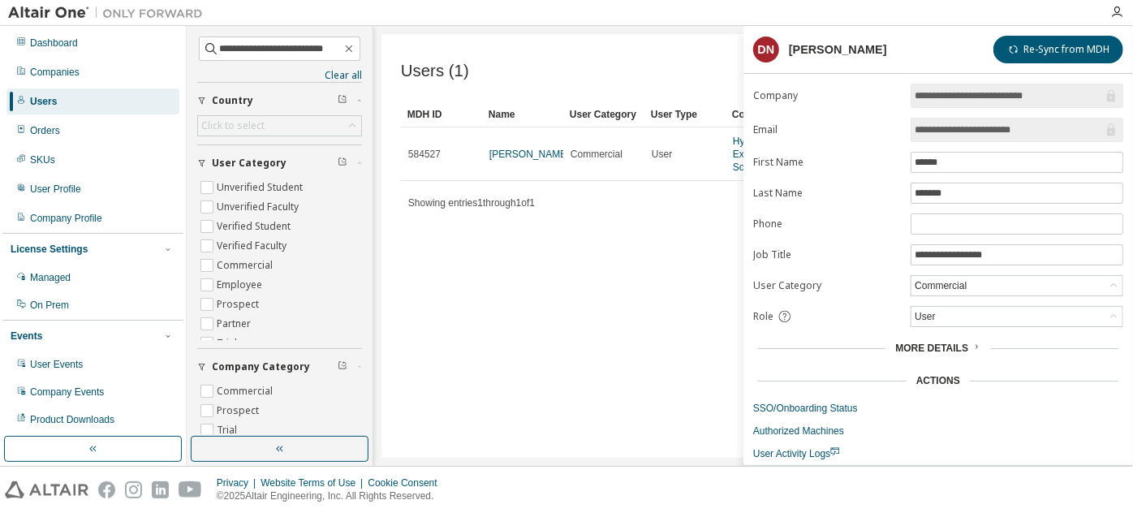
scroll to position [35, 0]
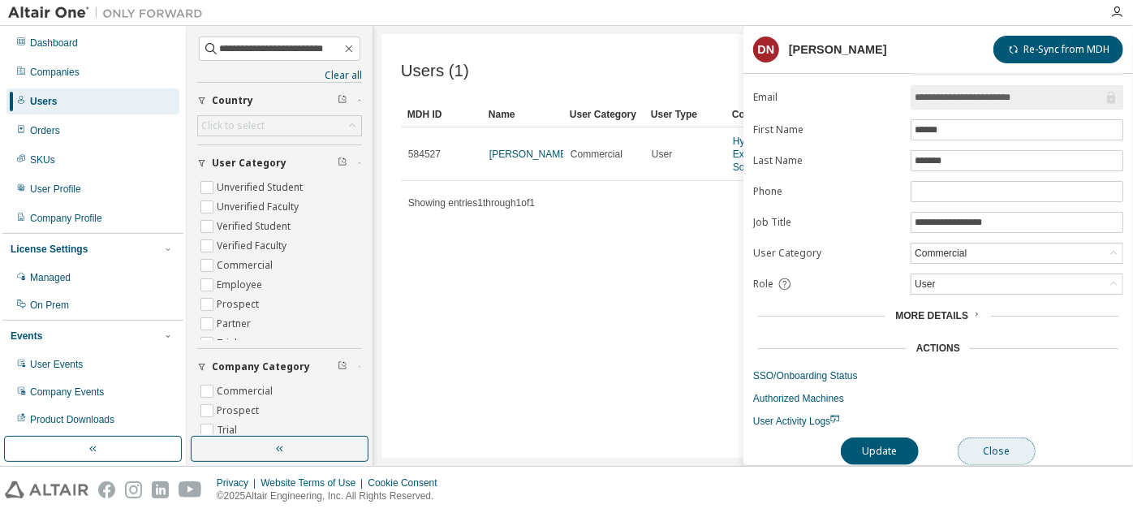
click at [998, 438] on button "Close" at bounding box center [997, 452] width 78 height 28
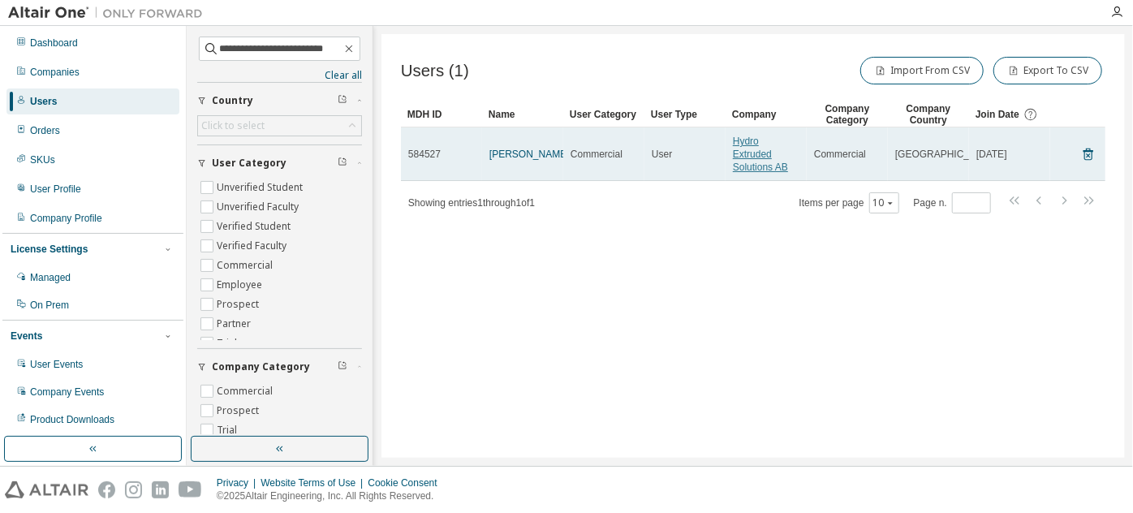
click at [757, 155] on link "Hydro Extruded Solutions AB" at bounding box center [760, 154] width 55 height 37
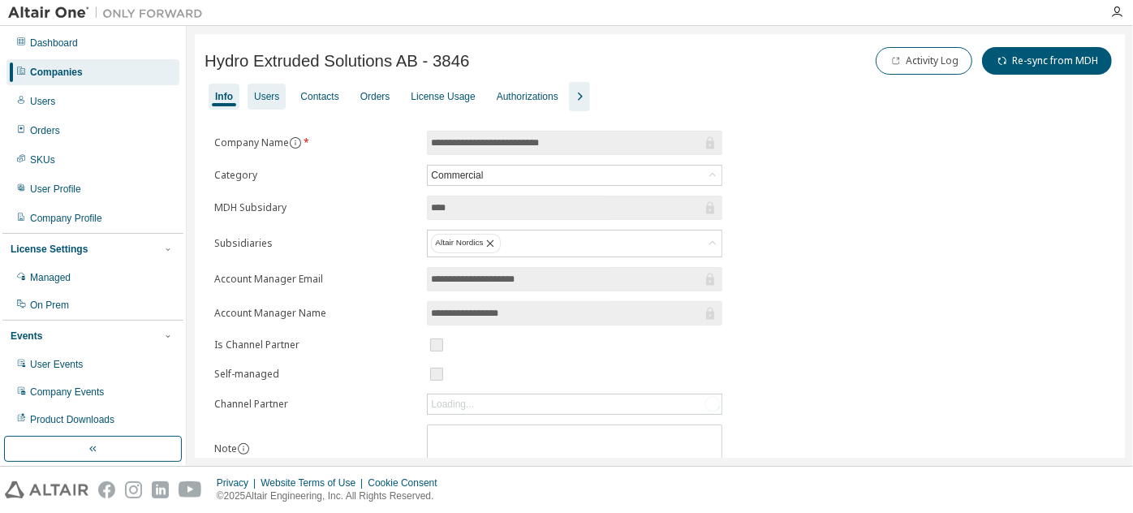
click at [269, 91] on div "Users" at bounding box center [266, 96] width 25 height 13
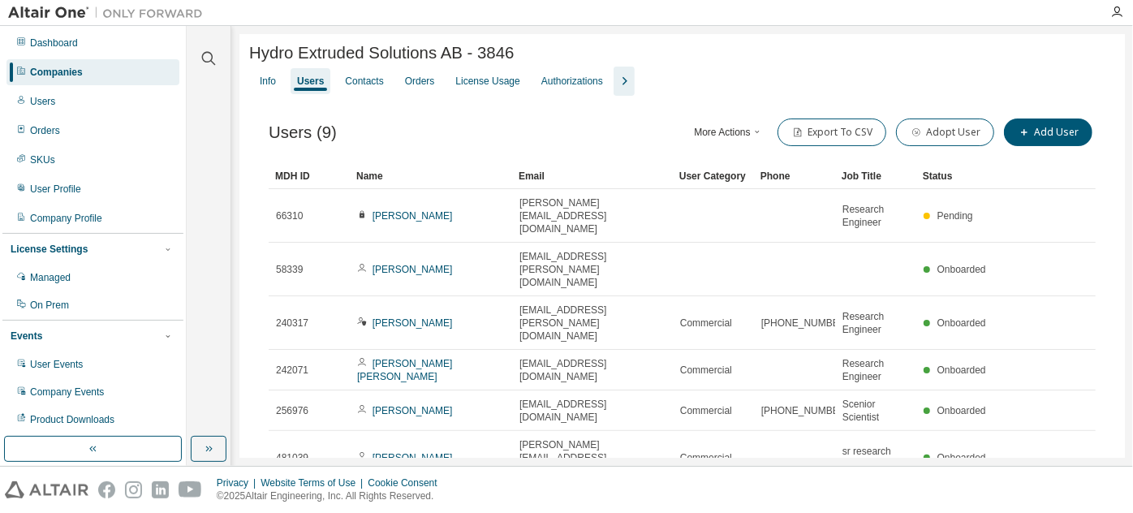
click at [758, 133] on icon "button" at bounding box center [757, 132] width 10 height 10
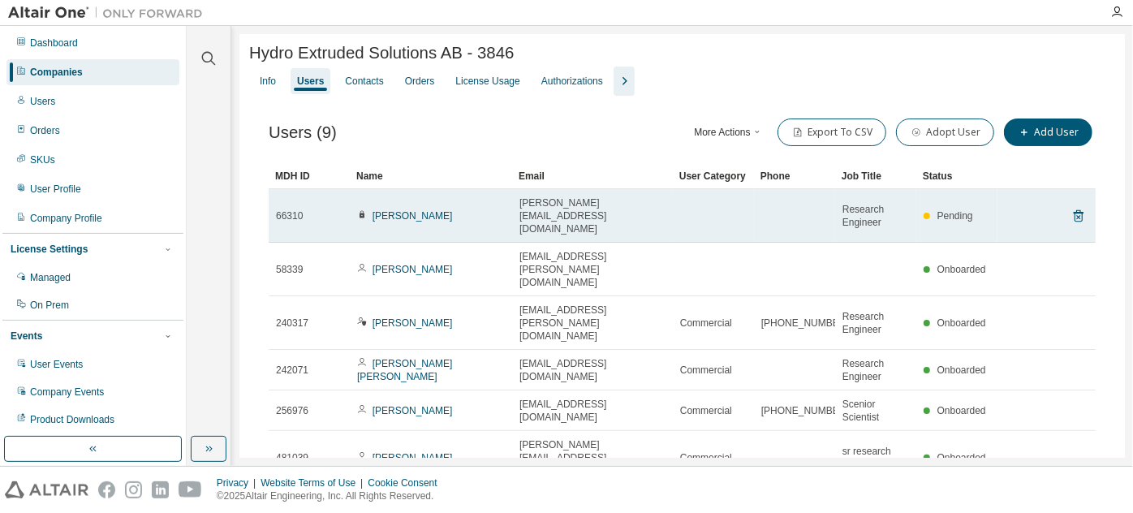
scroll to position [173, 0]
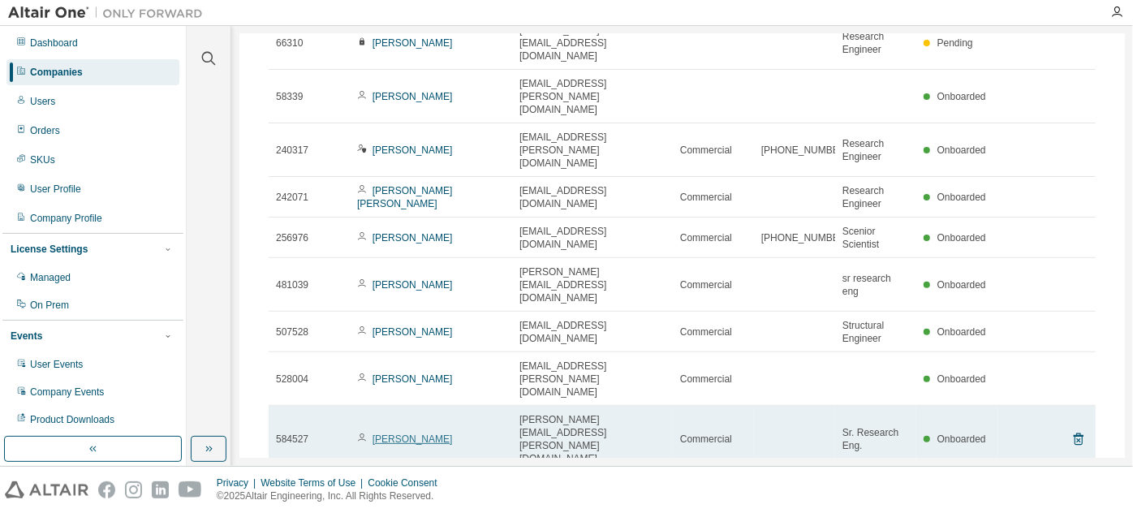
click at [426, 433] on link "Daniel Nilsson" at bounding box center [413, 438] width 80 height 11
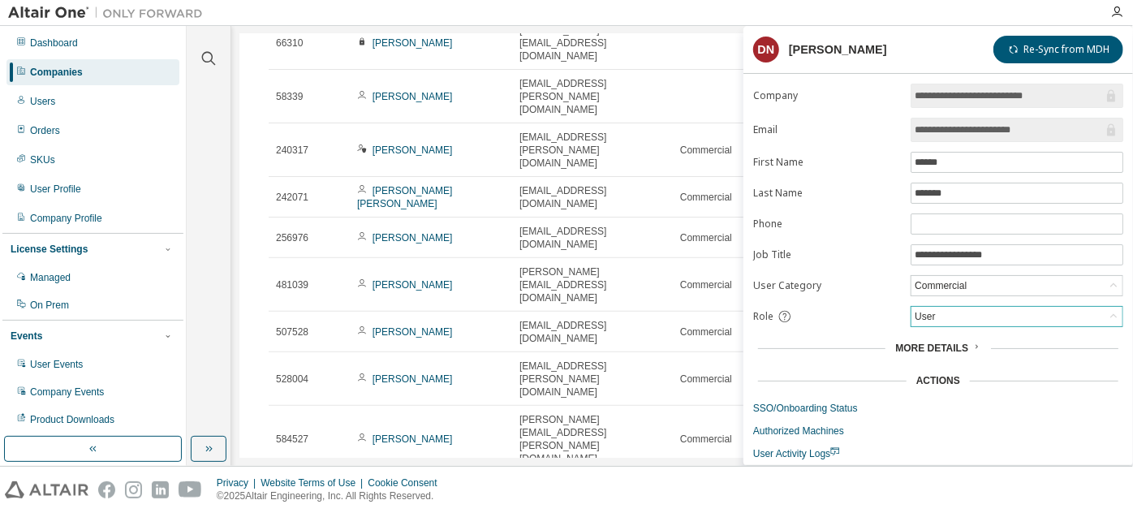
click at [995, 315] on div "User" at bounding box center [1017, 316] width 211 height 19
click at [978, 333] on li "Admin" at bounding box center [1016, 334] width 208 height 21
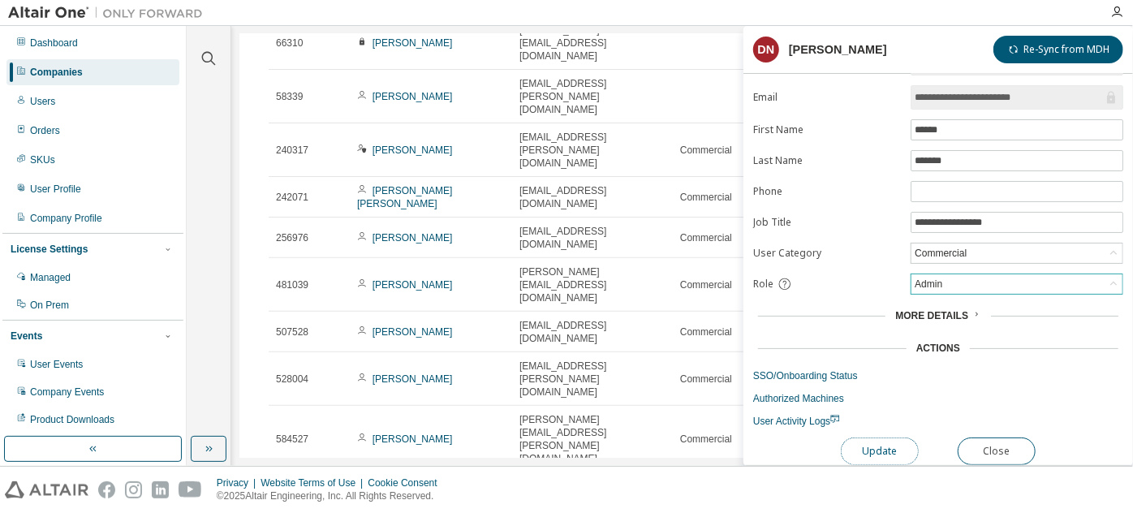
click at [904, 441] on button "Update" at bounding box center [880, 452] width 78 height 28
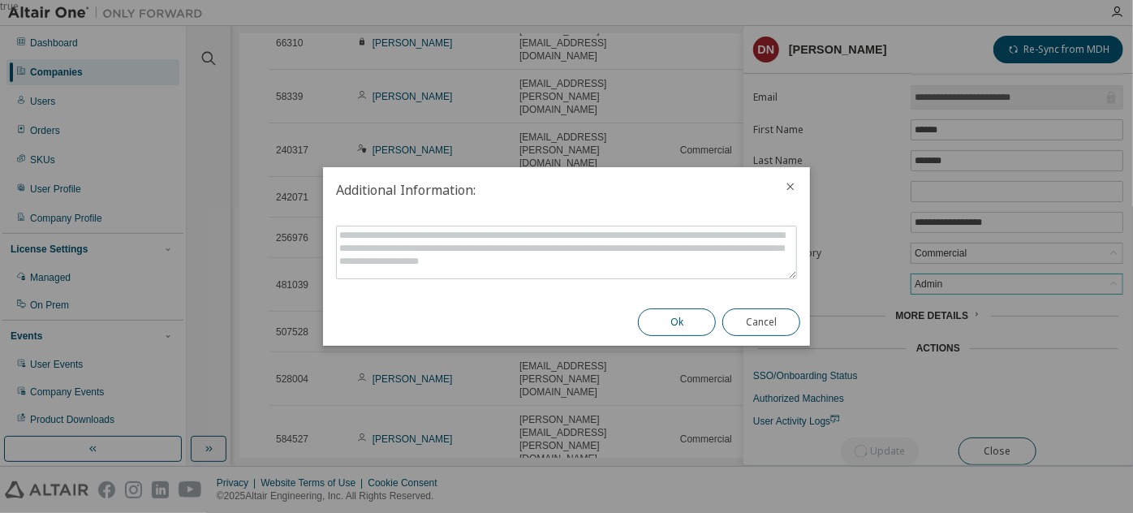
click at [688, 321] on button "Ok" at bounding box center [677, 322] width 78 height 28
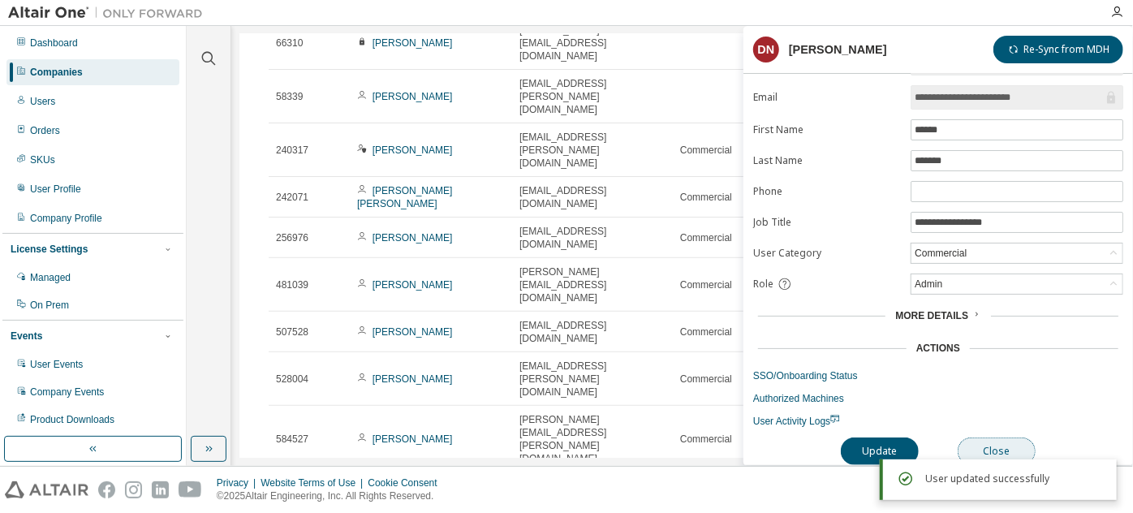
click at [1002, 440] on button "Close" at bounding box center [997, 452] width 78 height 28
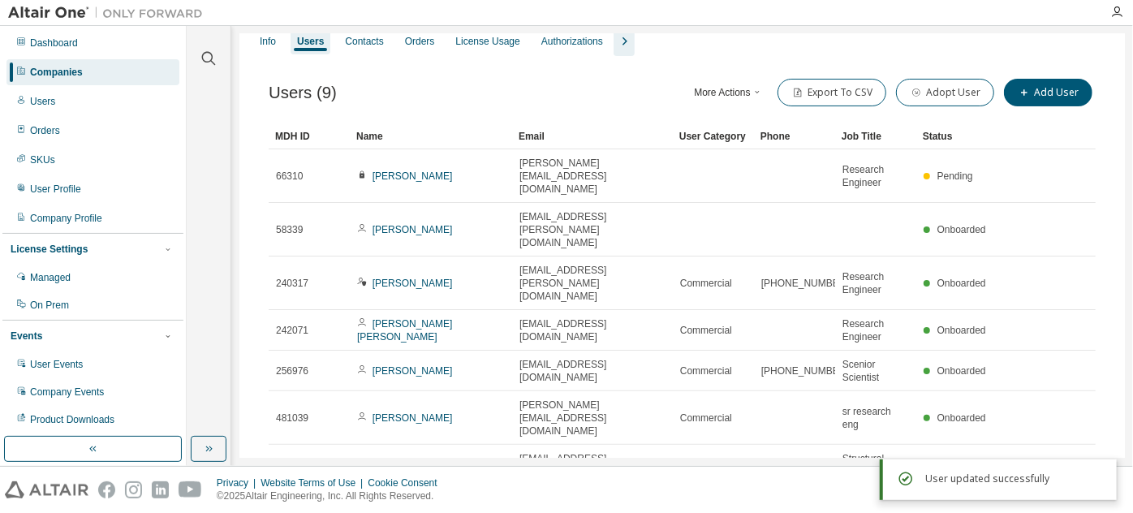
scroll to position [173, 0]
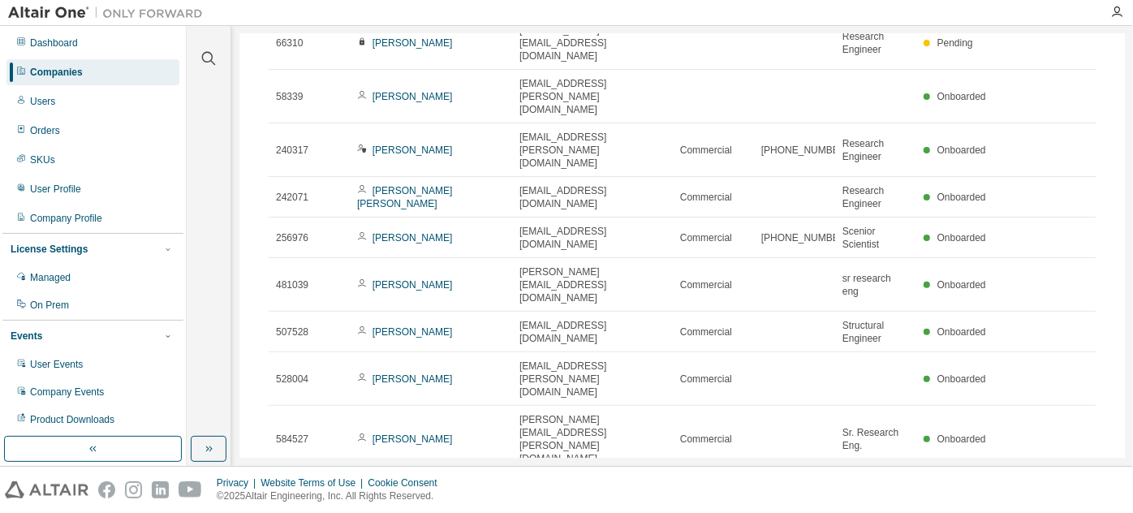
click at [876, 489] on icon "button" at bounding box center [881, 494] width 10 height 10
click at [879, 458] on div "30" at bounding box center [917, 454] width 130 height 19
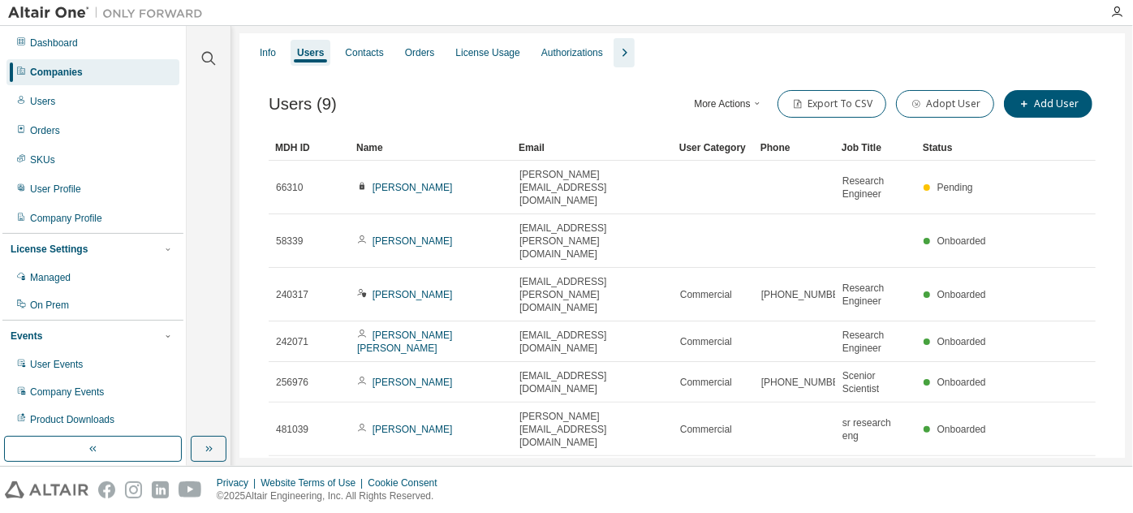
scroll to position [28, 0]
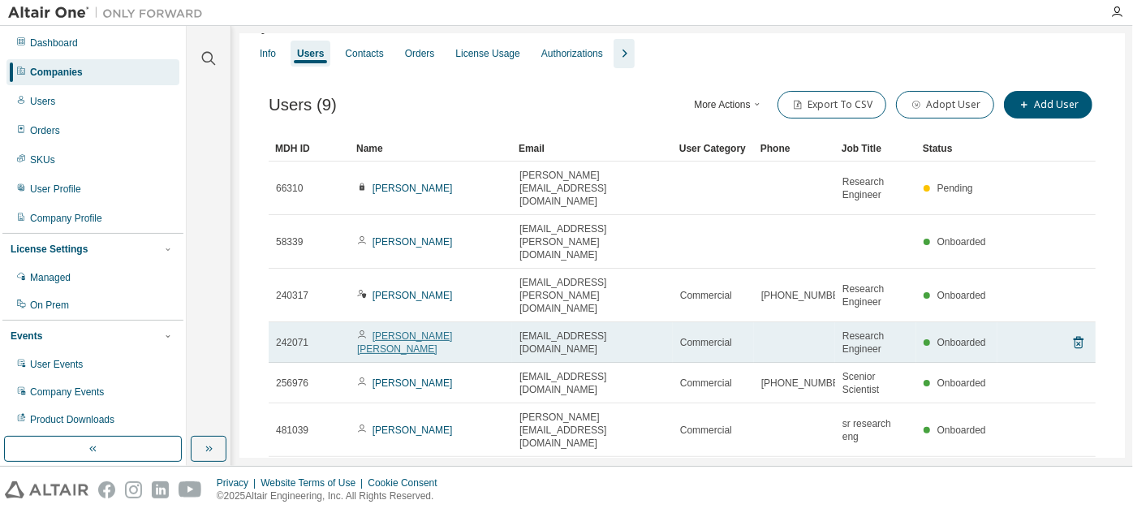
click at [410, 330] on link "Abdul Rahman Itani" at bounding box center [404, 342] width 95 height 24
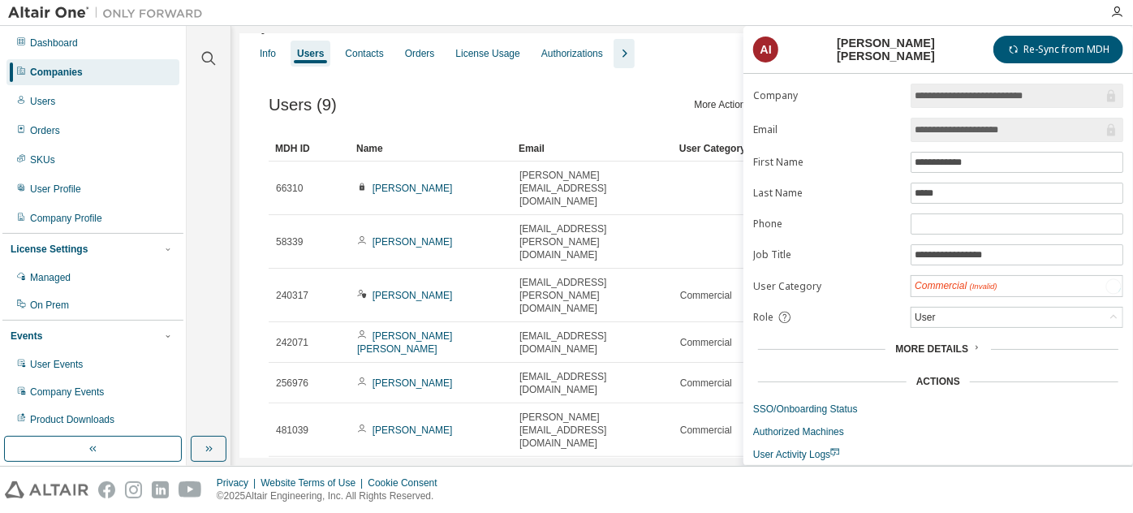
scroll to position [35, 0]
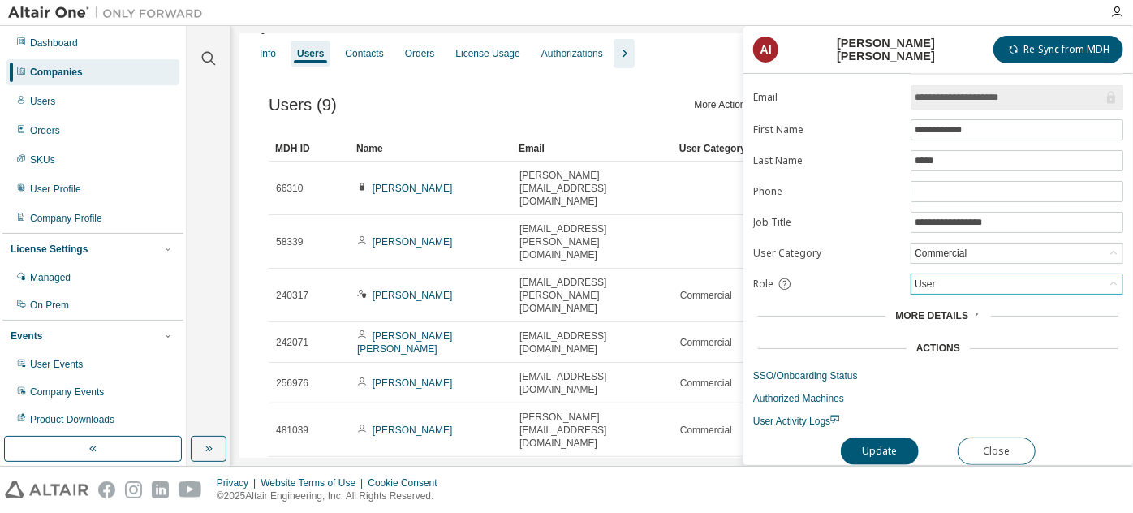
click at [977, 274] on div "User" at bounding box center [1017, 283] width 211 height 19
click at [947, 302] on li "Admin" at bounding box center [1016, 301] width 208 height 21
click at [889, 443] on button "Update" at bounding box center [880, 452] width 78 height 28
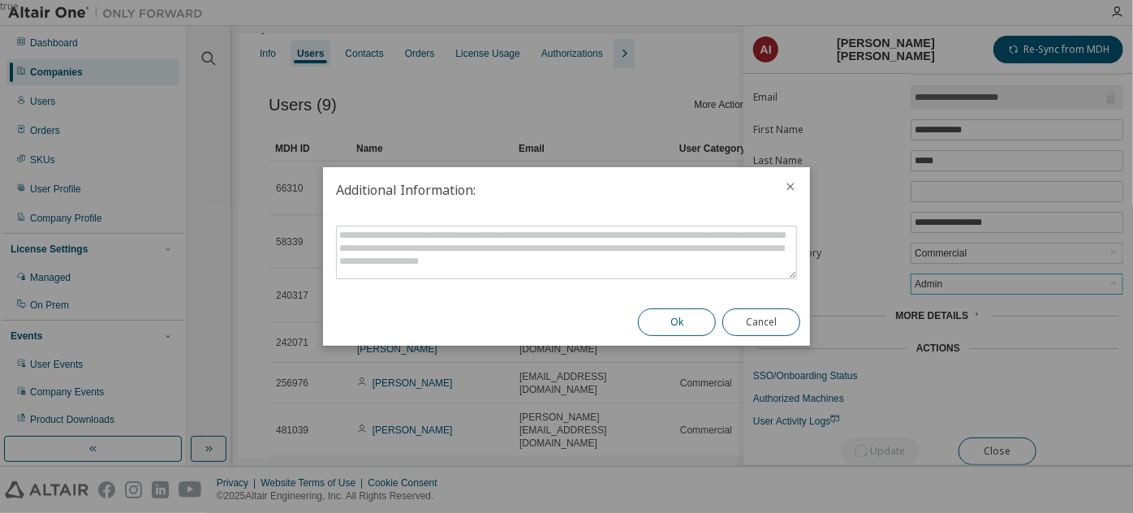
click at [679, 324] on button "Ok" at bounding box center [677, 322] width 78 height 28
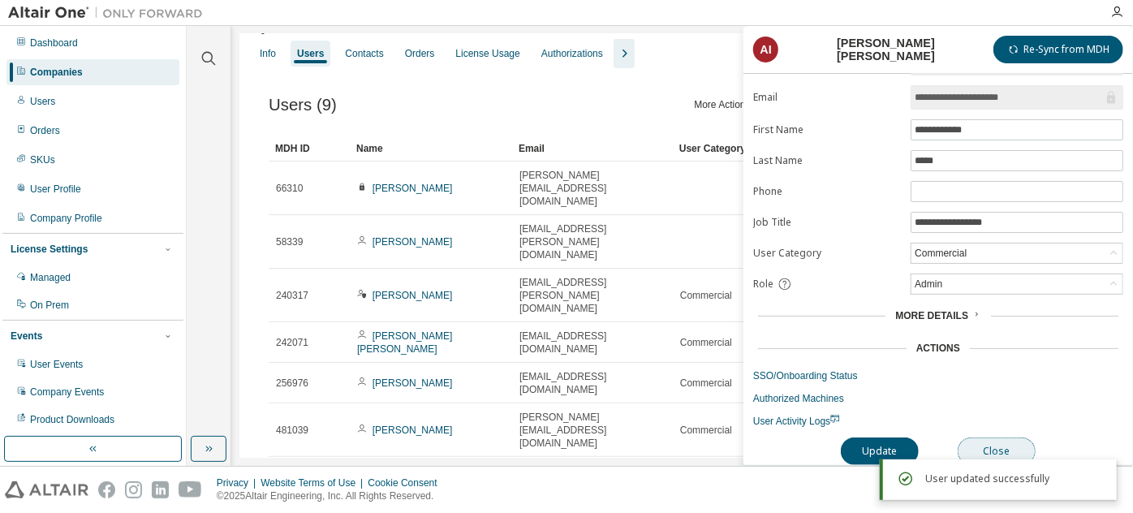
click at [1002, 438] on button "Close" at bounding box center [997, 452] width 78 height 28
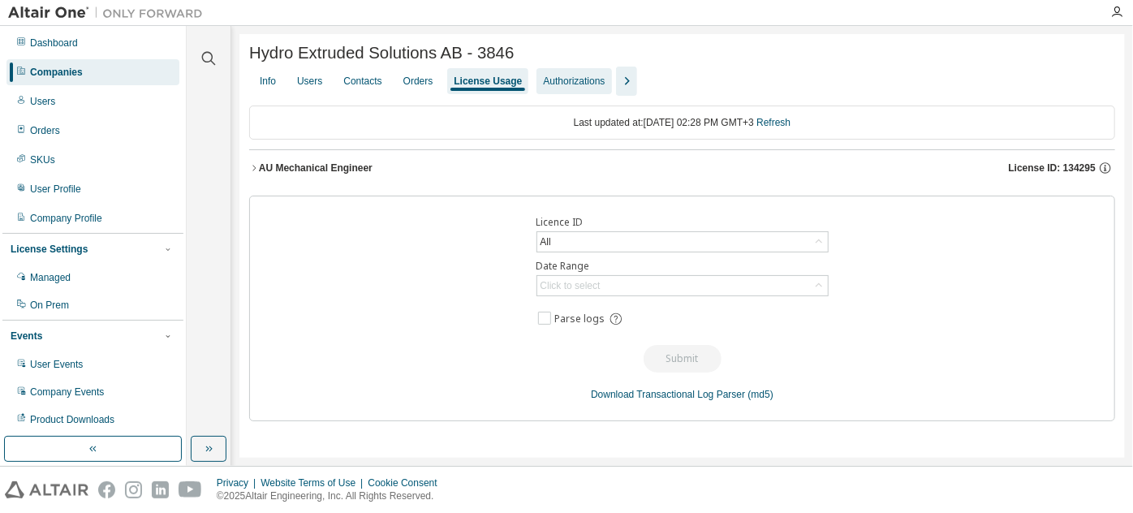
click at [584, 88] on div "Authorizations" at bounding box center [574, 81] width 62 height 13
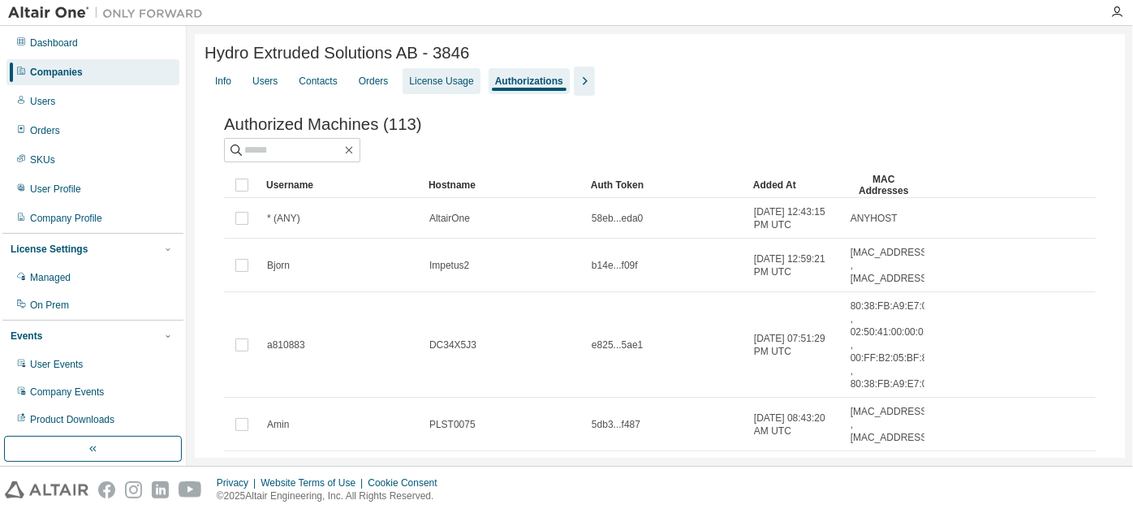
click at [453, 88] on div "License Usage" at bounding box center [441, 81] width 64 height 13
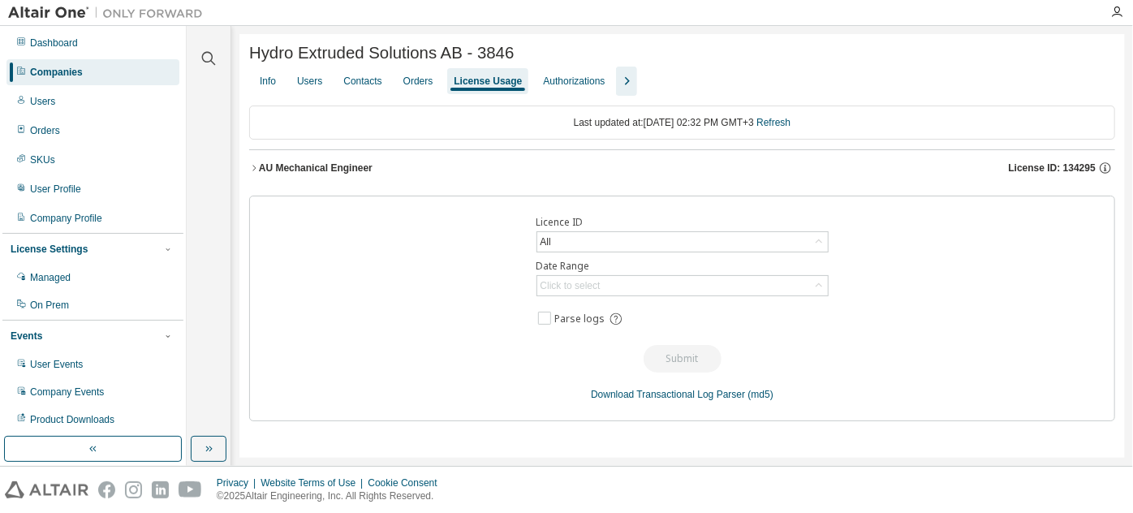
click at [259, 170] on div "AU Mechanical Engineer" at bounding box center [316, 168] width 114 height 13
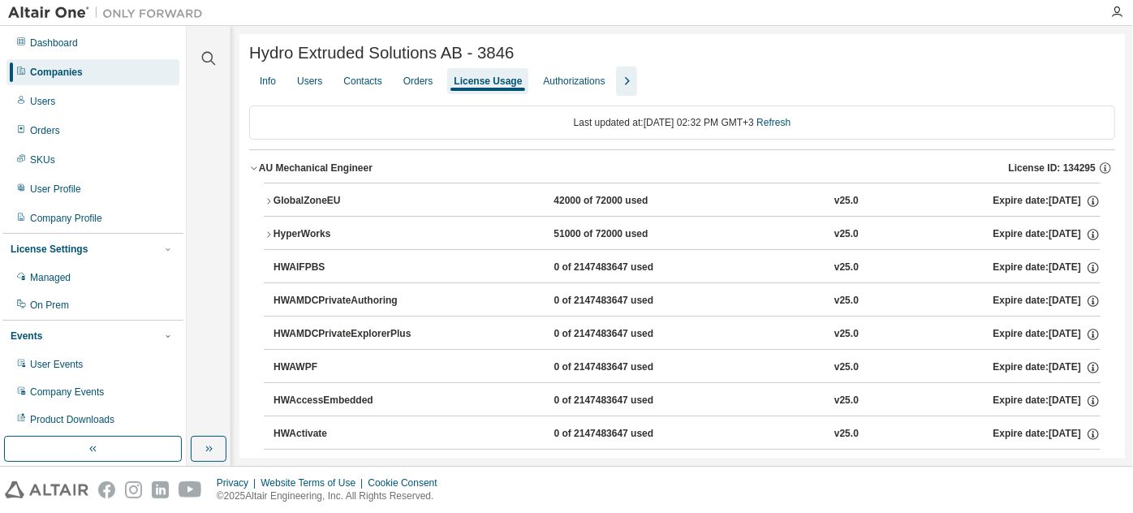
click at [270, 236] on icon "button" at bounding box center [269, 235] width 10 height 10
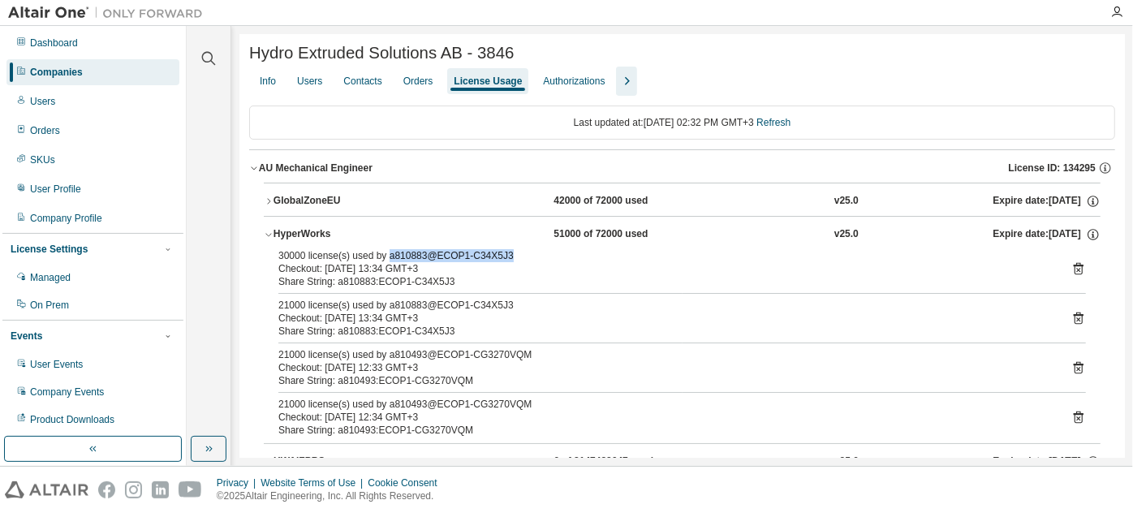
drag, startPoint x: 390, startPoint y: 261, endPoint x: 520, endPoint y: 257, distance: 130.0
click at [520, 257] on div "30000 license(s) used by a810883@ECOP1-C34X5J3" at bounding box center [662, 255] width 769 height 13
copy div "a810883@ECOP1-C34X5J3"
click at [267, 235] on icon "button" at bounding box center [269, 235] width 10 height 10
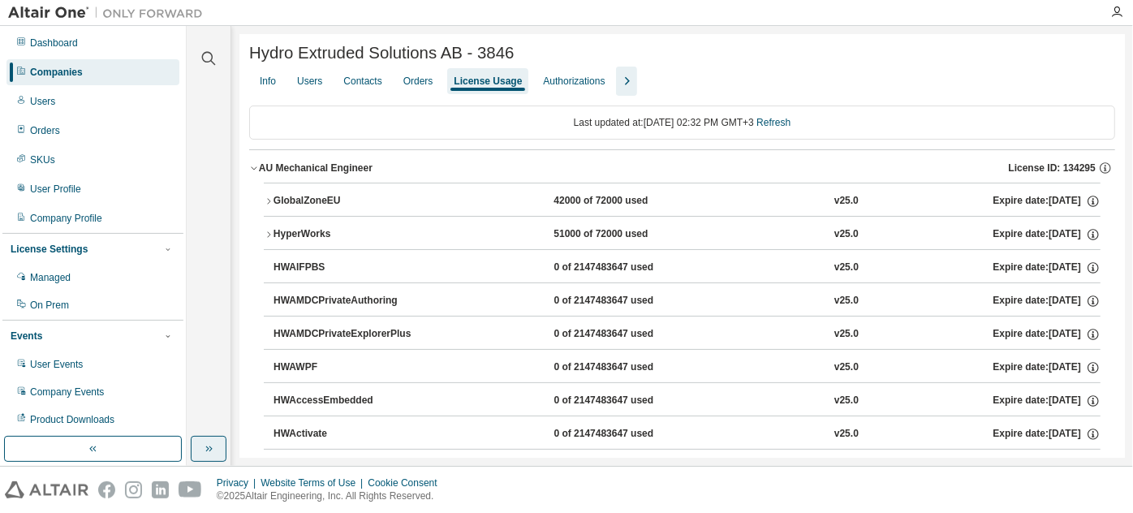
click at [212, 449] on icon "button" at bounding box center [210, 449] width 3 height 6
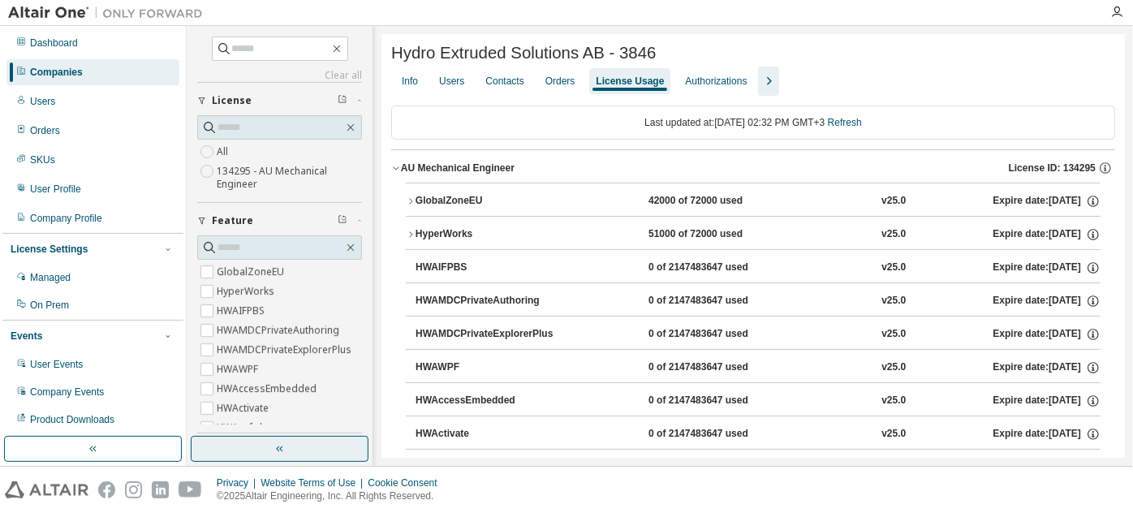
click at [313, 451] on button "button" at bounding box center [280, 449] width 178 height 26
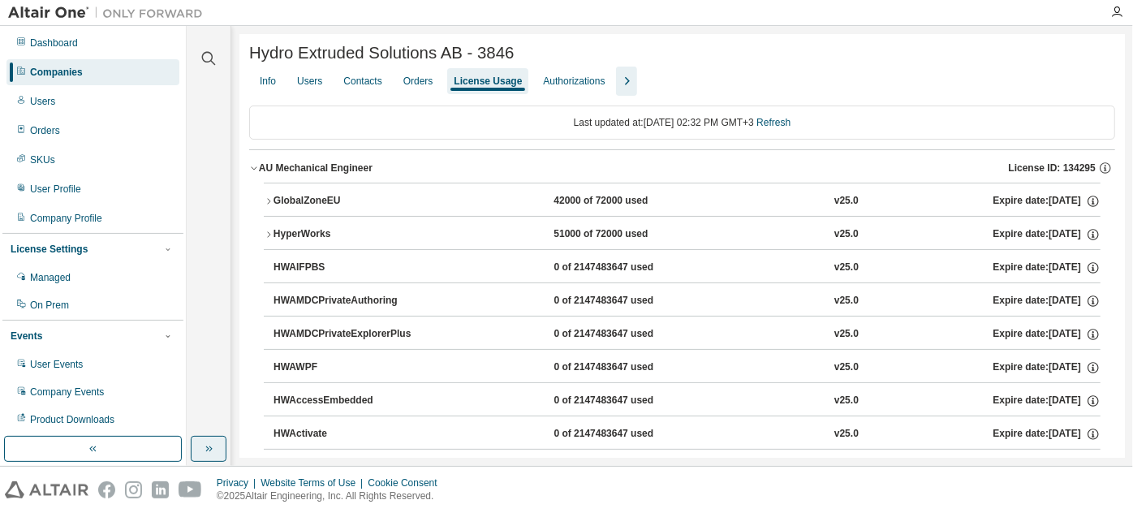
click at [218, 441] on button "button" at bounding box center [209, 449] width 36 height 26
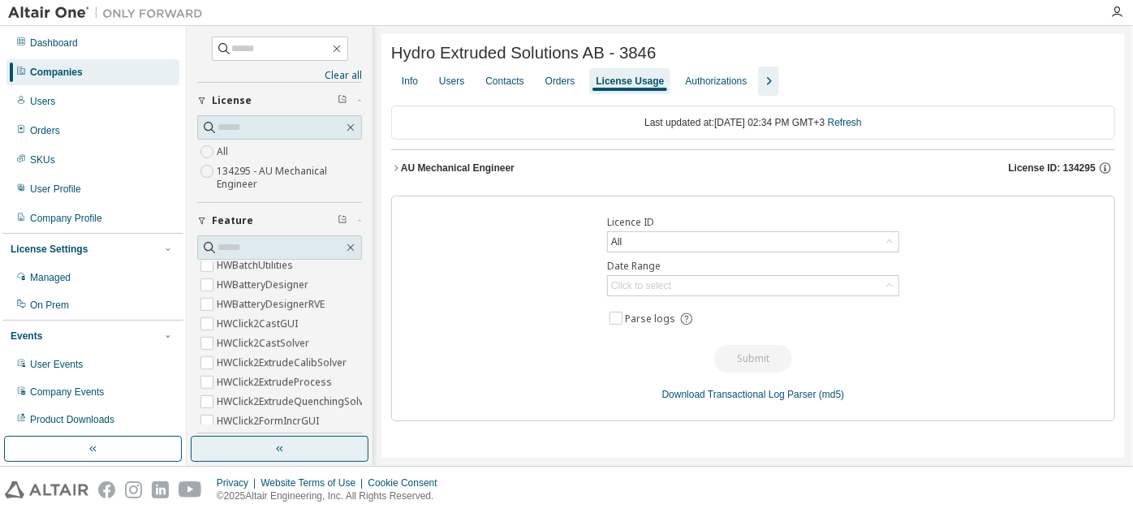
click at [311, 460] on button "button" at bounding box center [280, 449] width 178 height 26
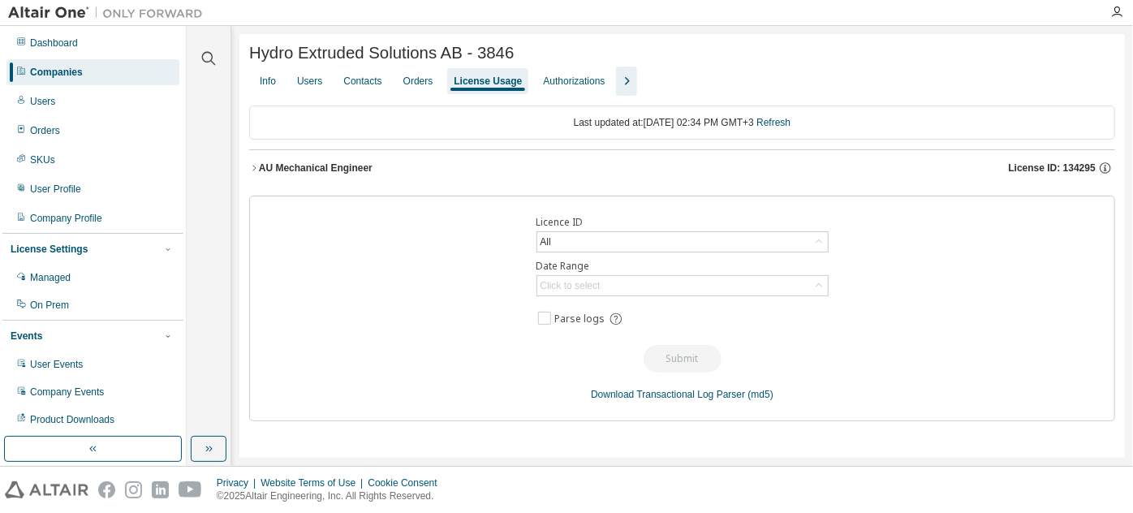
click at [329, 175] on div "AU Mechanical Engineer" at bounding box center [316, 168] width 114 height 13
